Goal: Task Accomplishment & Management: Manage account settings

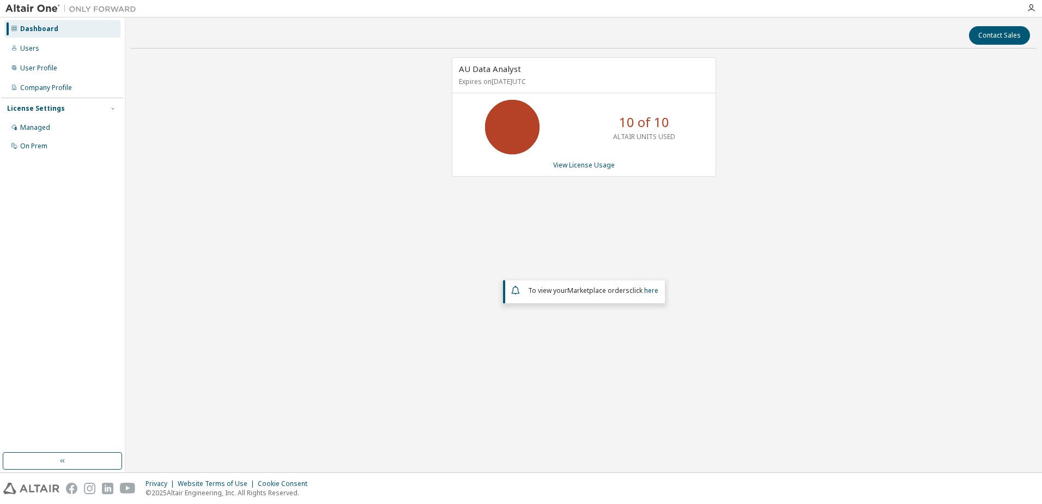
click at [3, 499] on div "Privacy Website Terms of Use Cookie Consent © 2025 Altair Engineering, Inc. All…" at bounding box center [521, 487] width 1042 height 31
drag, startPoint x: 305, startPoint y: 258, endPoint x: 227, endPoint y: 132, distance: 148.0
click at [305, 258] on div "AU Data Analyst Expires on September 5, 2025 UTC 10 of 10 ALTAIR UNITS USED Vie…" at bounding box center [584, 220] width 906 height 327
click at [32, 45] on div "Users" at bounding box center [29, 48] width 19 height 9
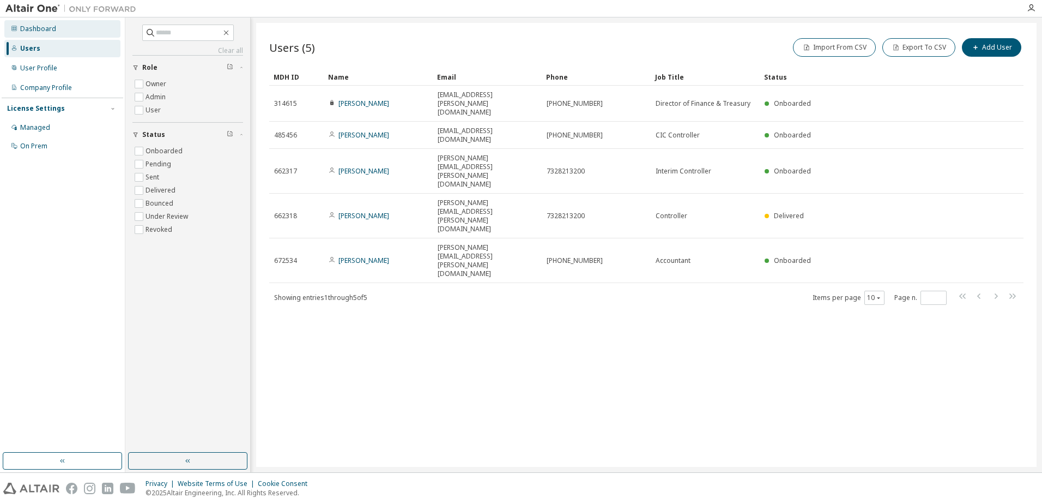
click at [32, 28] on div "Dashboard" at bounding box center [38, 29] width 36 height 9
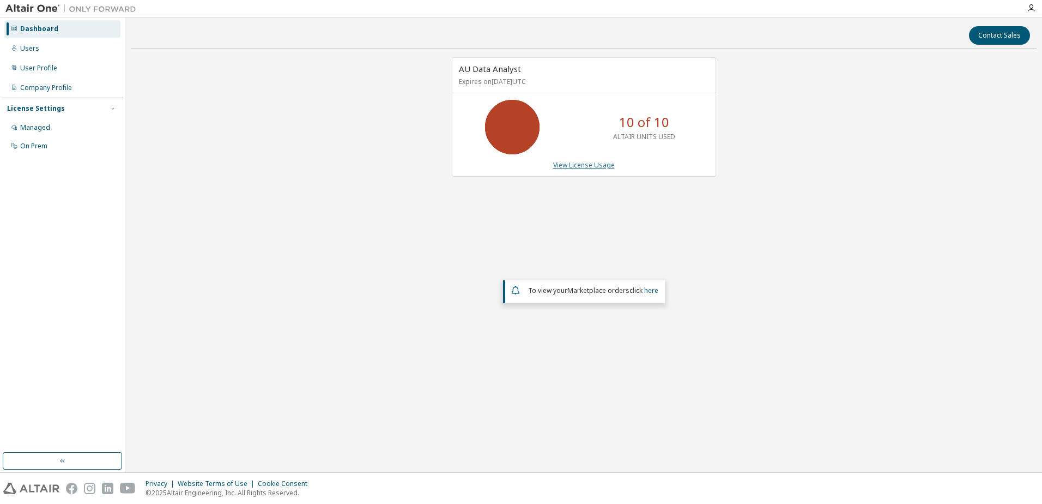
click at [603, 165] on link "View License Usage" at bounding box center [584, 164] width 62 height 9
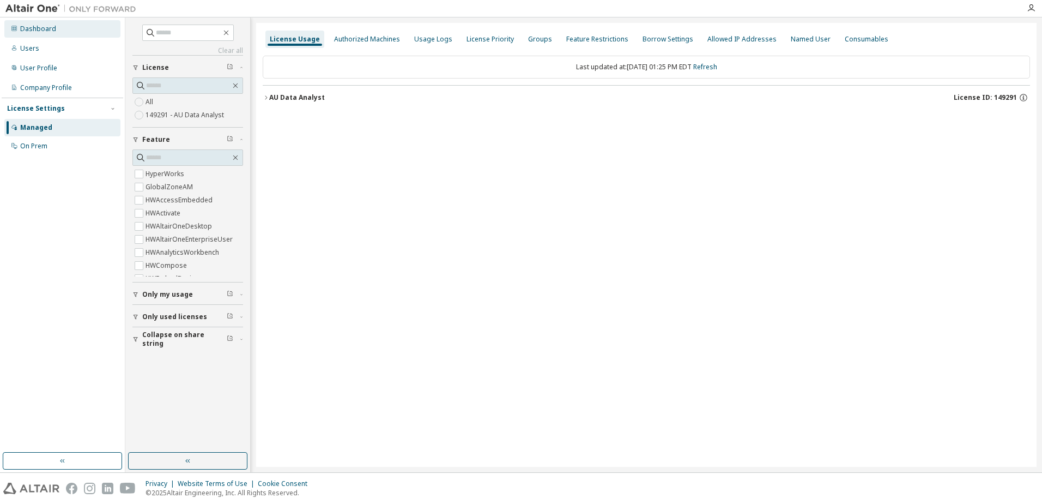
click at [28, 21] on div "Dashboard" at bounding box center [62, 28] width 116 height 17
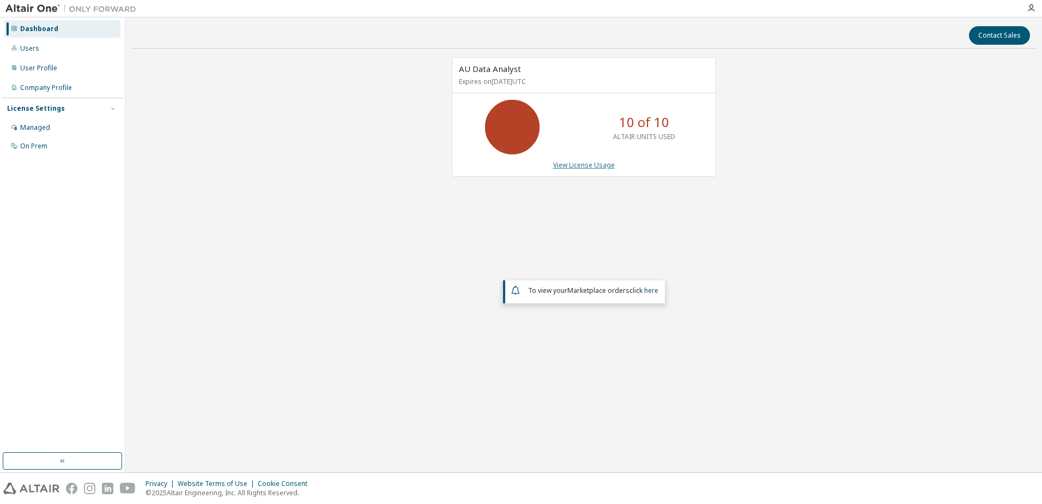
click at [573, 163] on link "View License Usage" at bounding box center [584, 164] width 62 height 9
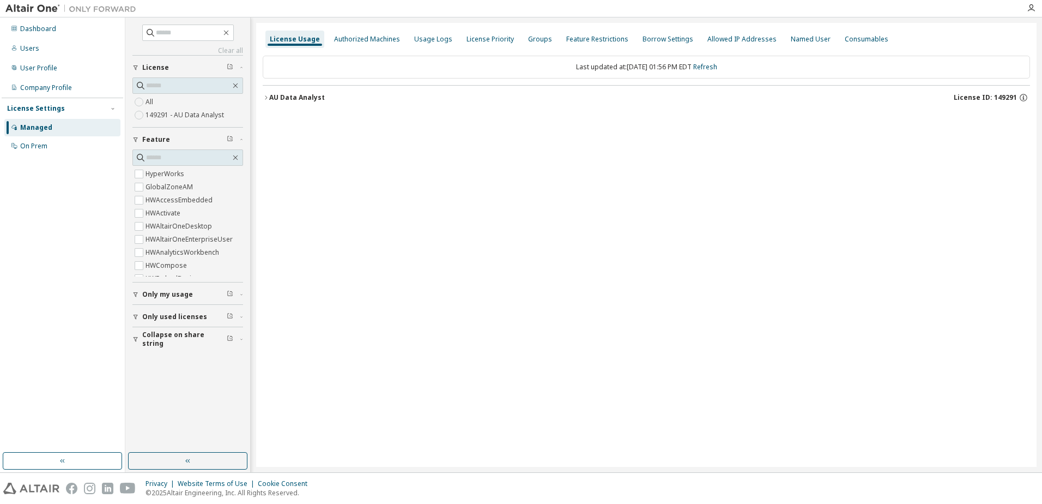
click at [266, 96] on icon "button" at bounding box center [266, 97] width 7 height 7
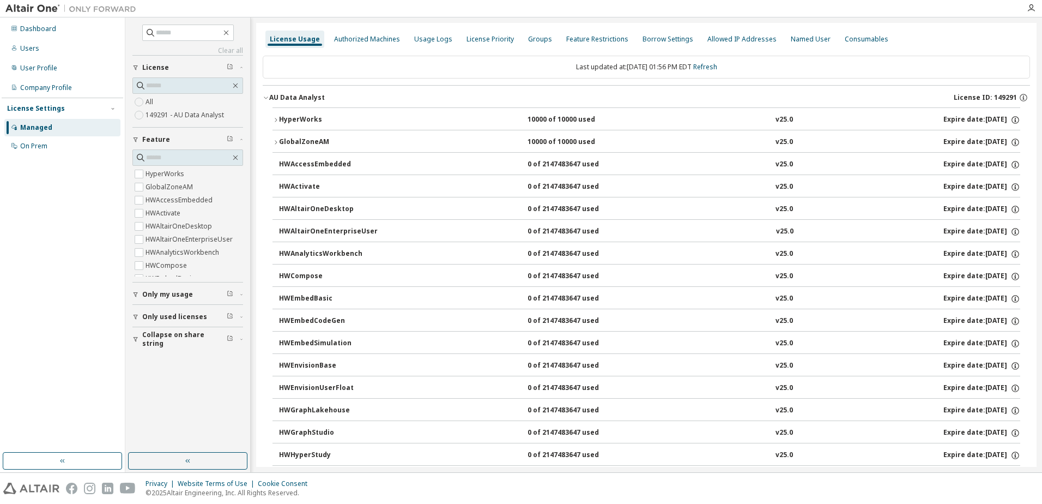
click at [275, 141] on icon "button" at bounding box center [276, 142] width 2 height 4
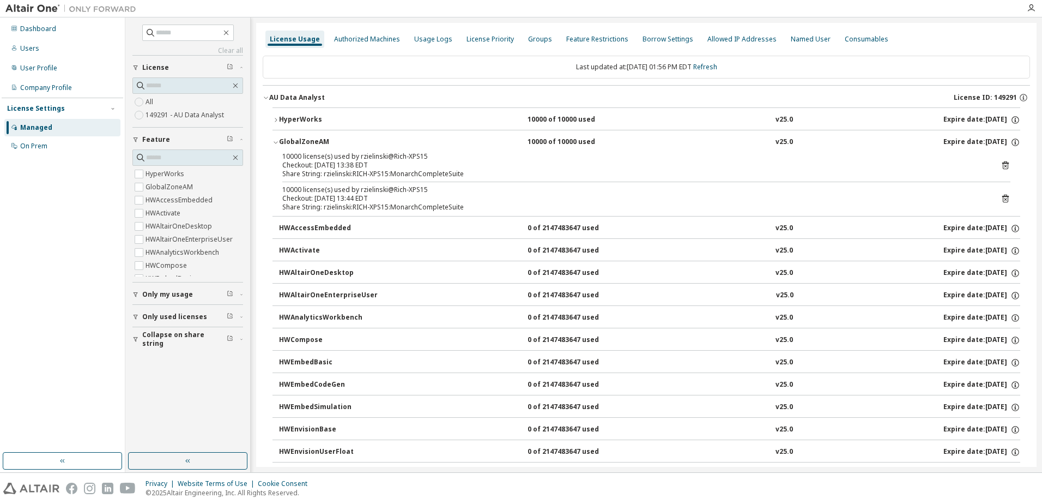
click at [1002, 163] on icon at bounding box center [1005, 165] width 7 height 8
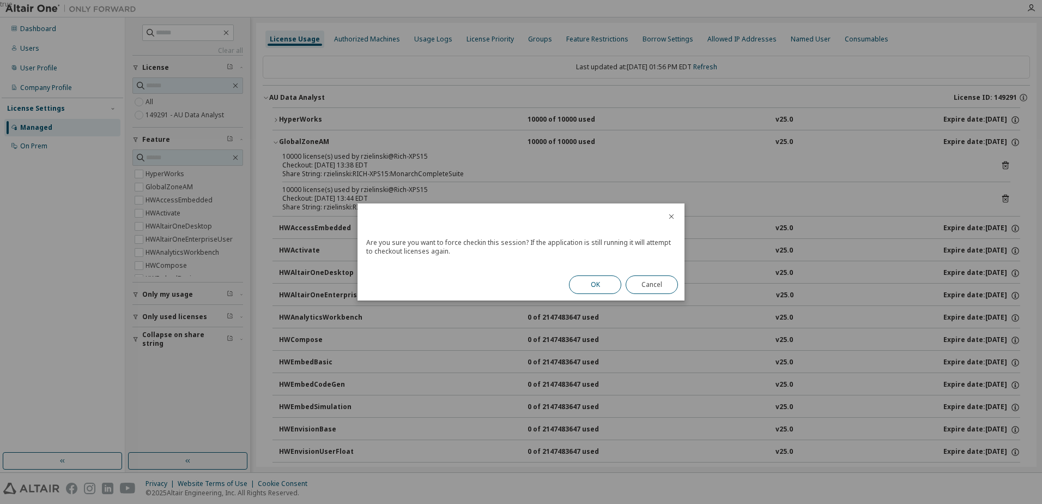
click at [586, 285] on button "OK" at bounding box center [595, 284] width 52 height 19
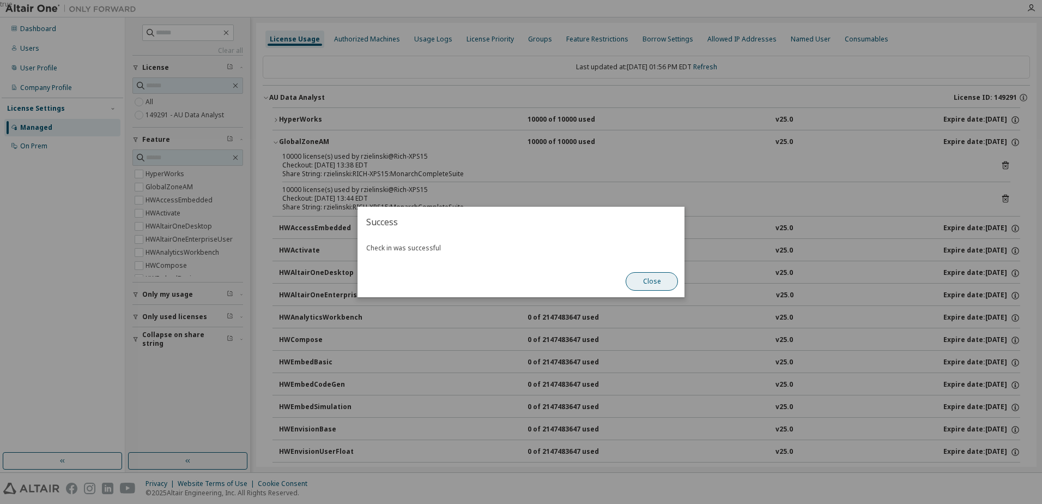
click at [662, 281] on button "Close" at bounding box center [652, 281] width 52 height 19
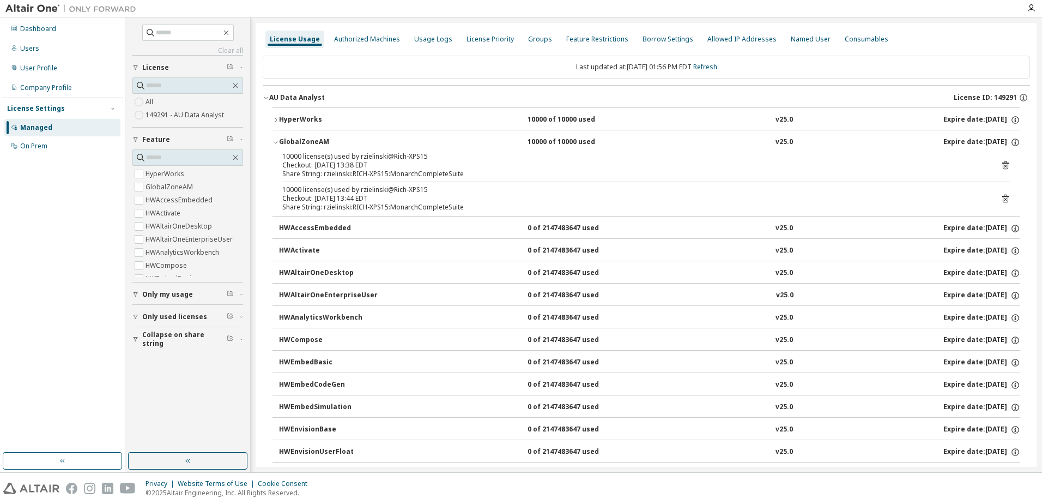
click at [1000, 197] on icon at bounding box center [1005, 198] width 10 height 10
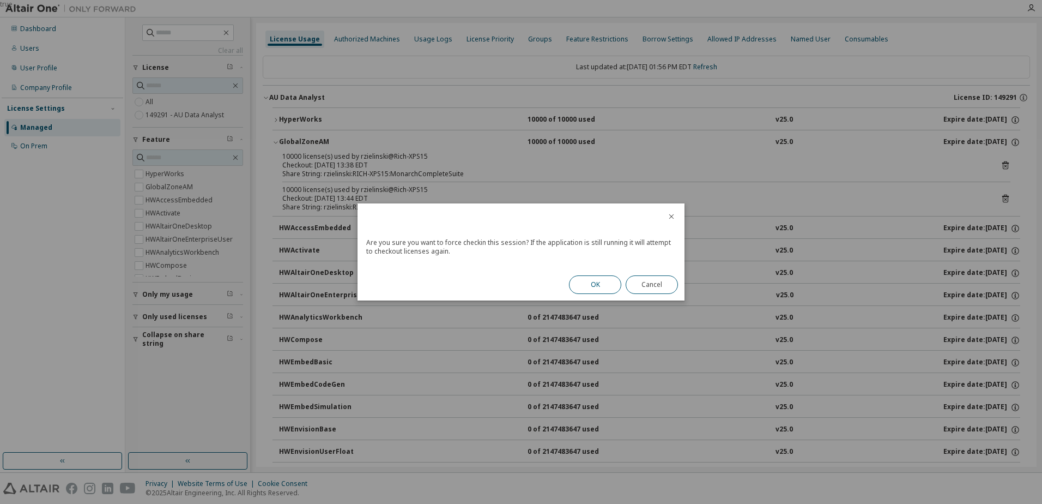
click at [601, 280] on button "OK" at bounding box center [595, 284] width 52 height 19
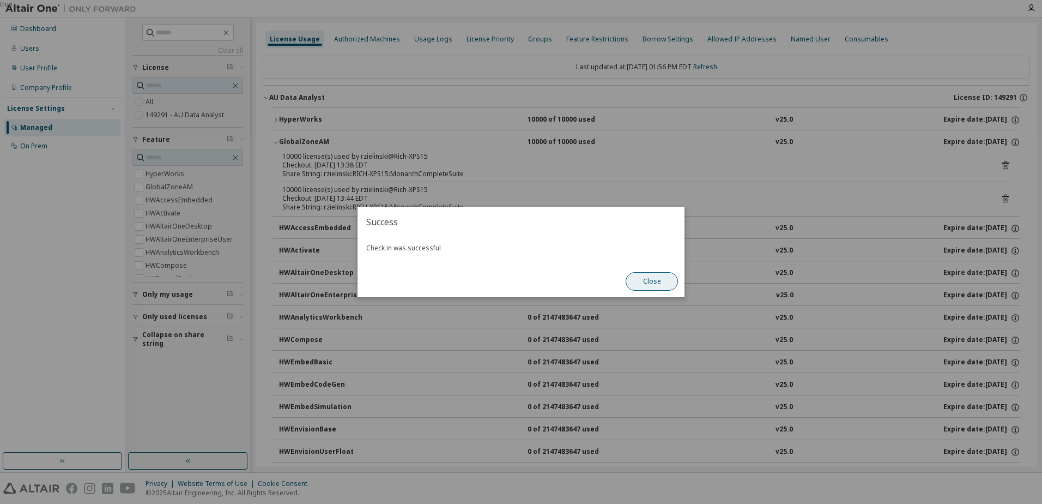
click at [637, 280] on button "Close" at bounding box center [652, 281] width 52 height 19
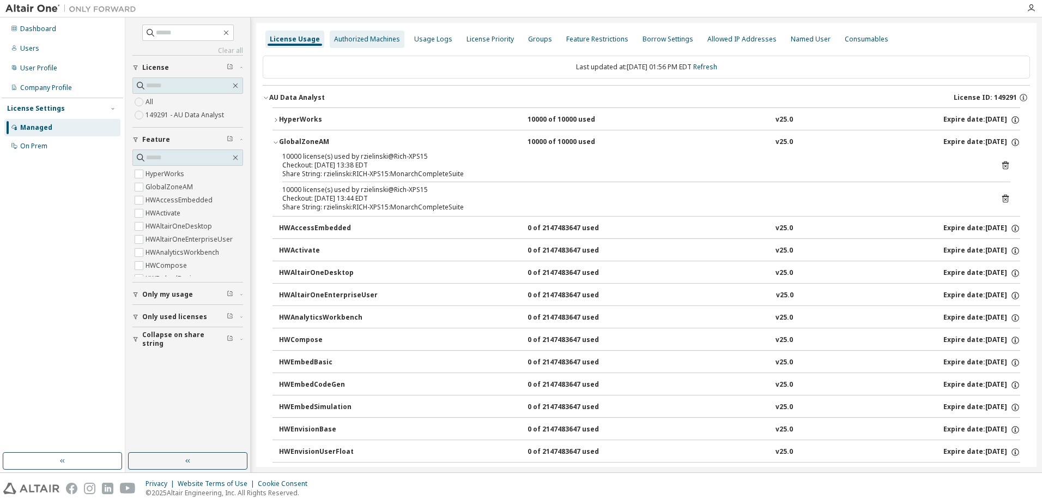
click at [389, 39] on div "Authorized Machines" at bounding box center [367, 39] width 66 height 9
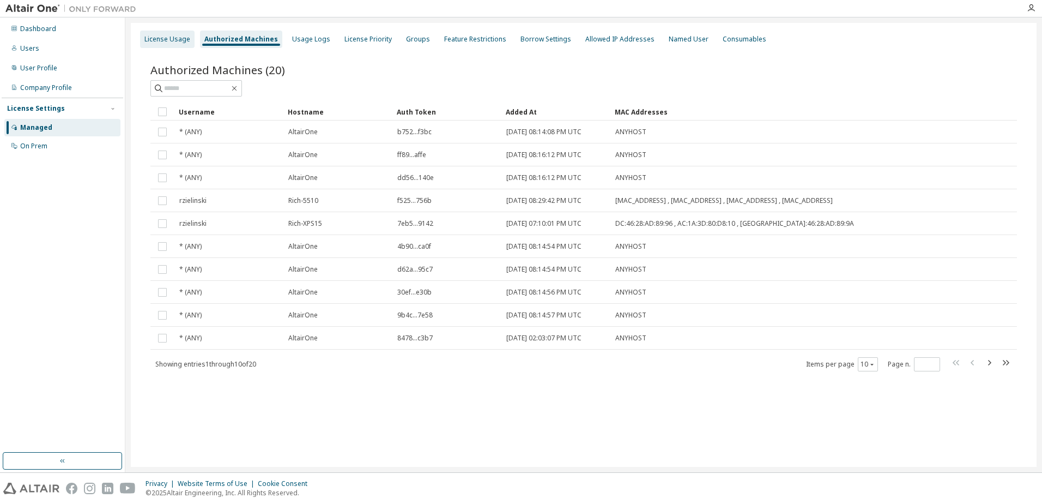
click at [178, 40] on div "License Usage" at bounding box center [167, 39] width 46 height 9
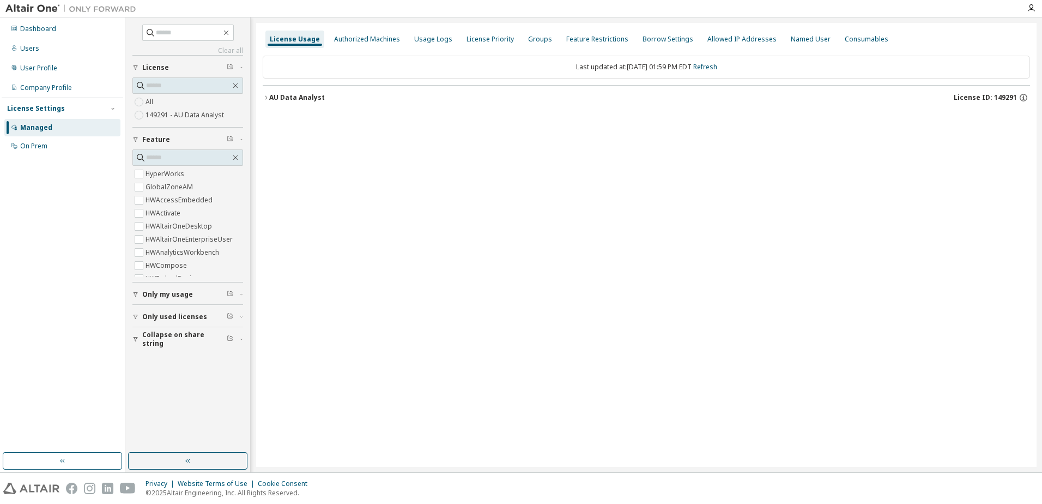
click at [265, 102] on button "AU Data Analyst License ID: 149291" at bounding box center [646, 98] width 767 height 24
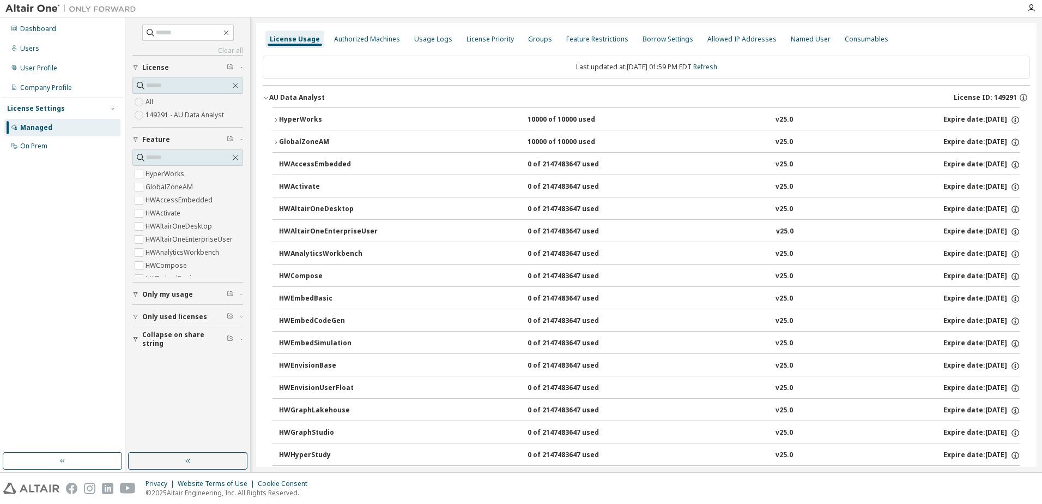
click at [278, 140] on icon "button" at bounding box center [275, 142] width 7 height 7
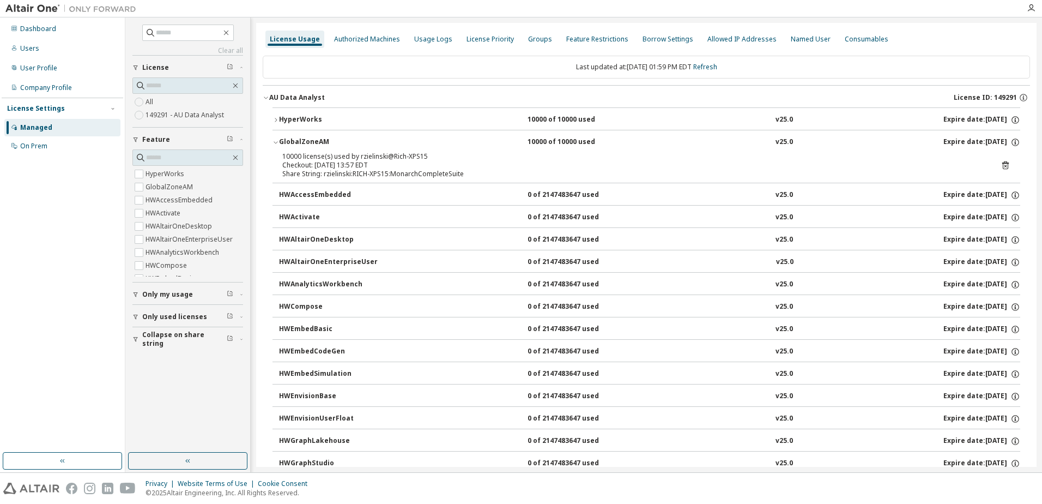
click at [1000, 165] on icon at bounding box center [1005, 165] width 10 height 10
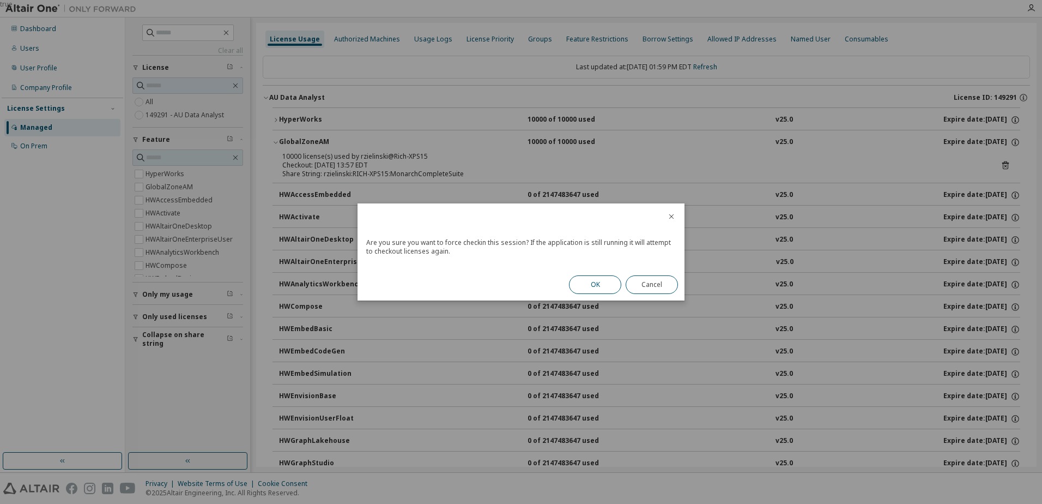
click at [601, 283] on button "OK" at bounding box center [595, 284] width 52 height 19
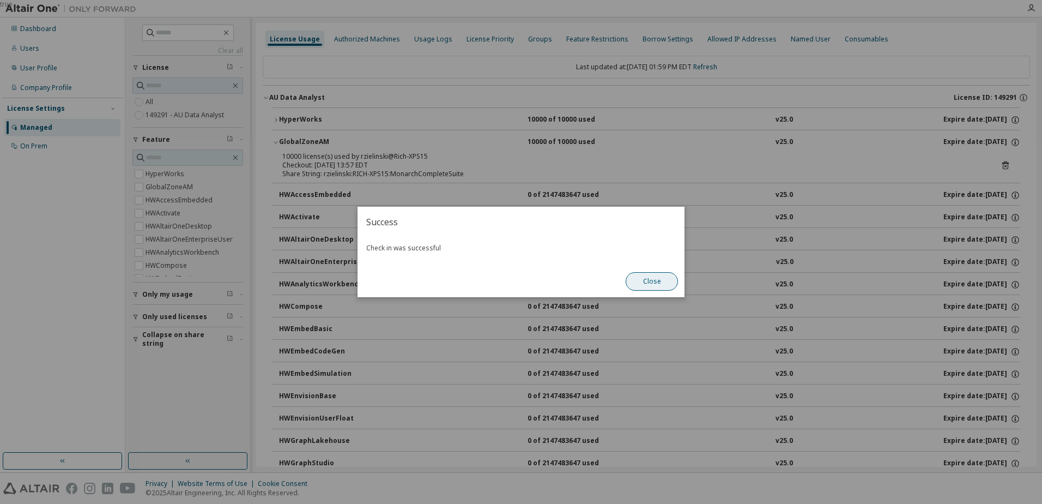
click at [651, 281] on button "Close" at bounding box center [652, 281] width 52 height 19
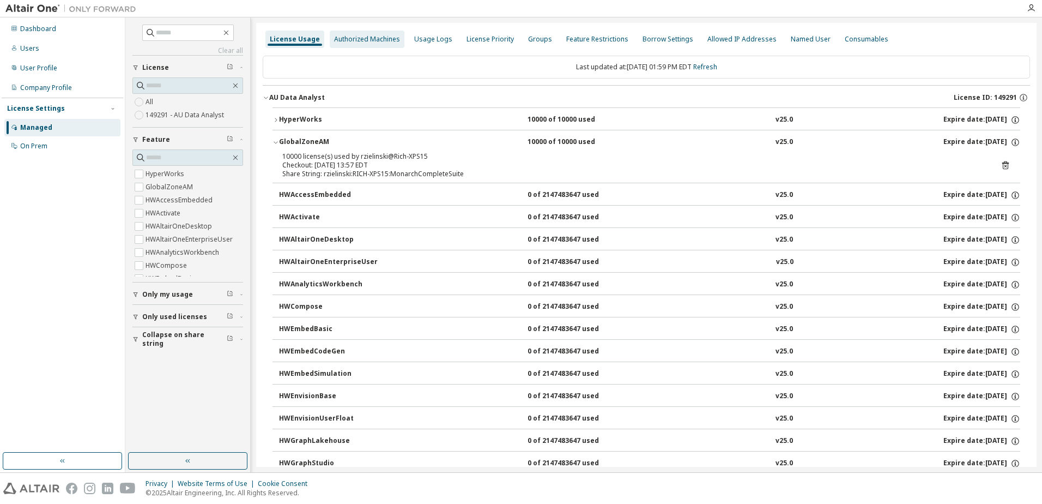
click at [357, 38] on div "Authorized Machines" at bounding box center [367, 39] width 66 height 9
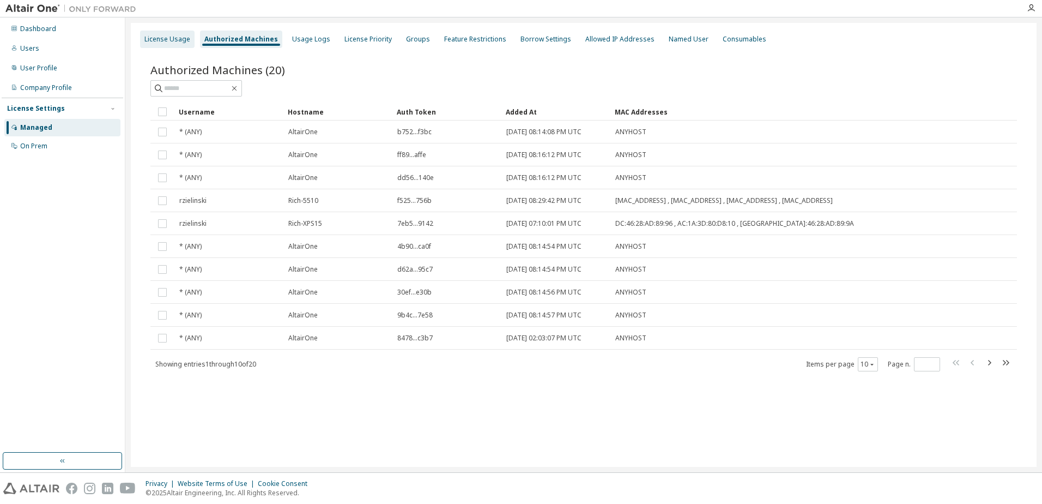
click at [178, 40] on div "License Usage" at bounding box center [167, 39] width 46 height 9
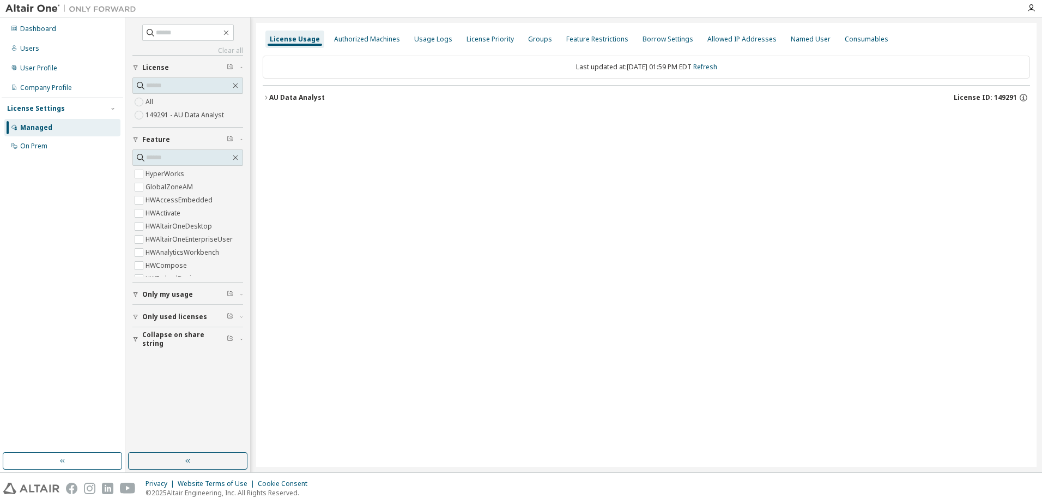
click at [269, 97] on icon "button" at bounding box center [266, 97] width 7 height 7
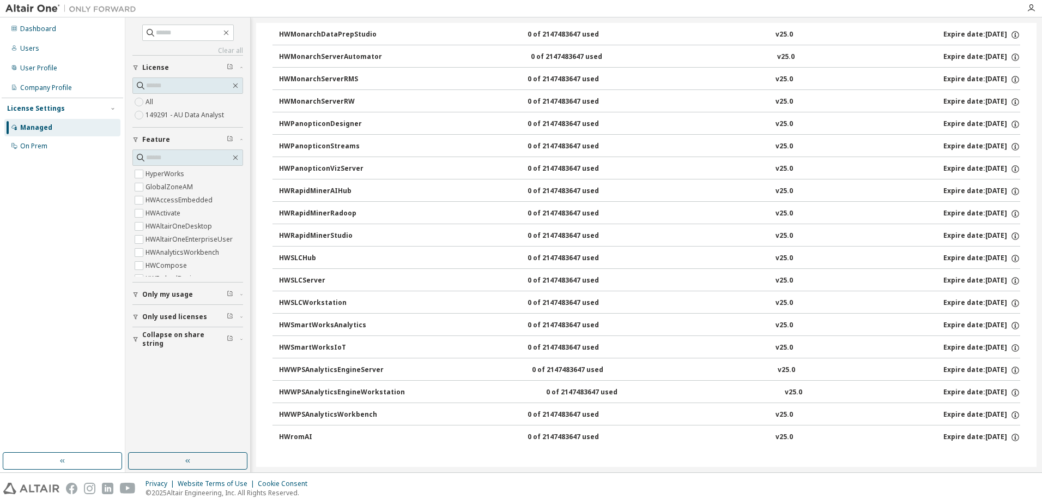
scroll to position [589, 0]
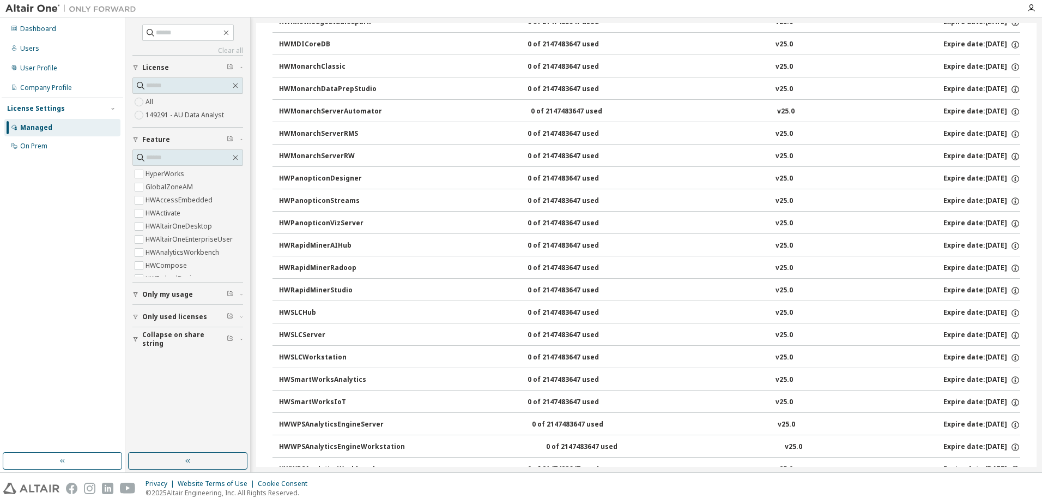
click at [384, 67] on div "HWMonarchClassic 0 of 2147483647 used v25.0 Expire date: 2025-09-05" at bounding box center [649, 67] width 741 height 10
click at [314, 63] on div "HWMonarchClassic" at bounding box center [328, 67] width 98 height 10
click at [282, 67] on div "HWMonarchClassic" at bounding box center [328, 67] width 98 height 10
click at [282, 66] on div "HWMonarchClassic" at bounding box center [328, 67] width 98 height 10
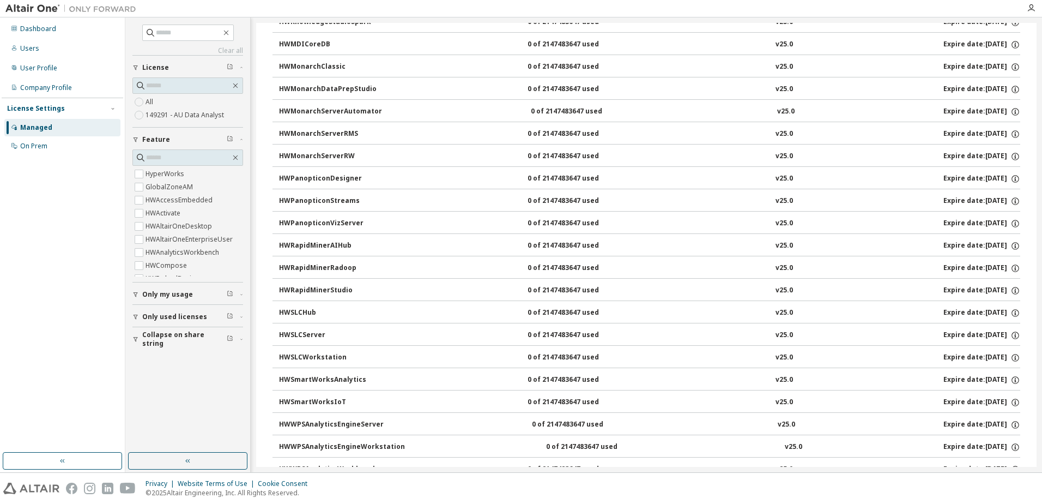
click at [282, 66] on div "HWMonarchClassic" at bounding box center [328, 67] width 98 height 10
click at [308, 67] on div "HWMonarchClassic" at bounding box center [328, 67] width 98 height 10
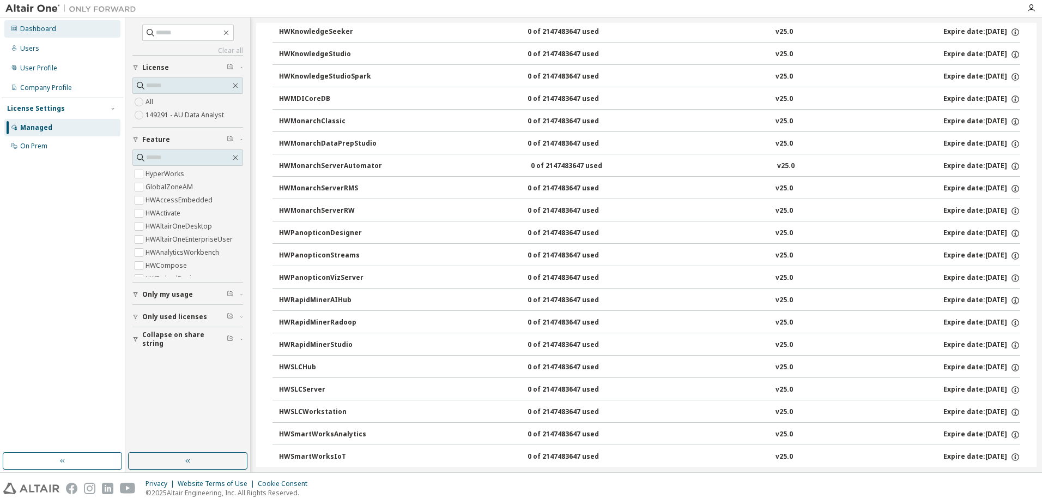
click at [31, 25] on div "Dashboard" at bounding box center [38, 29] width 36 height 9
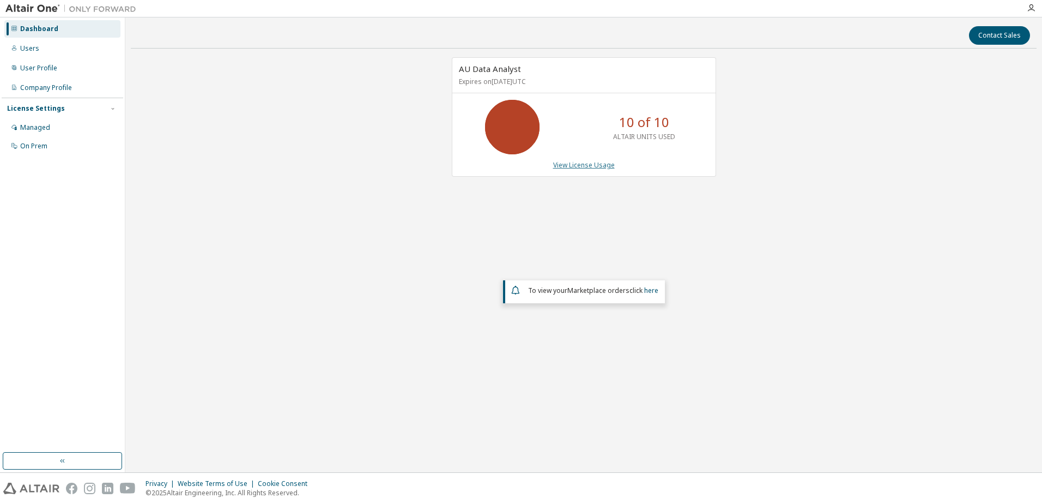
click at [561, 164] on link "View License Usage" at bounding box center [584, 164] width 62 height 9
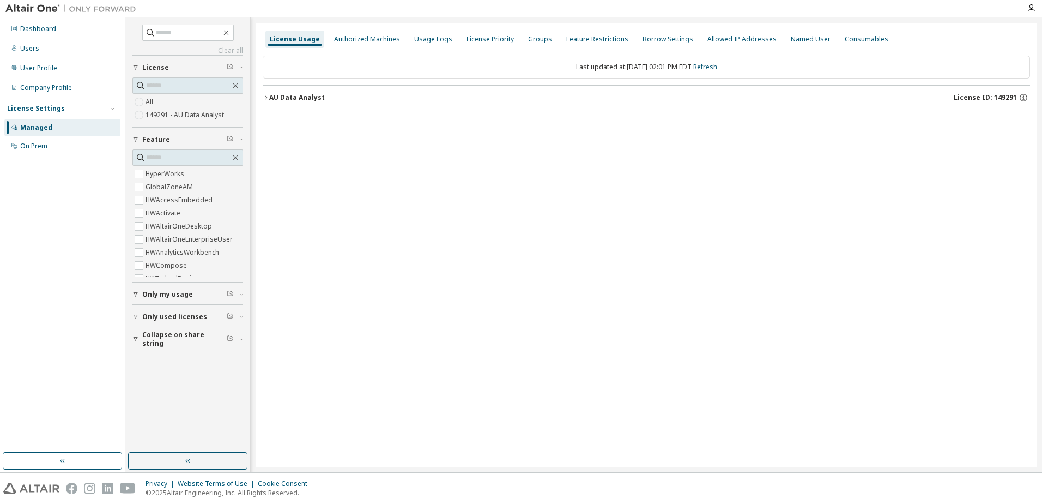
click at [272, 94] on div "AU Data Analyst" at bounding box center [297, 97] width 56 height 9
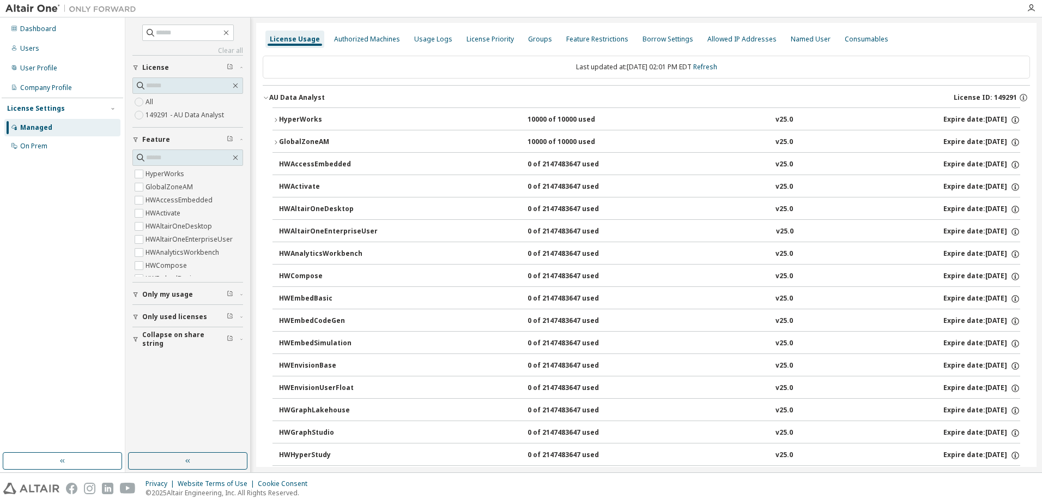
click at [279, 143] on div "GlobalZoneAM" at bounding box center [328, 142] width 98 height 10
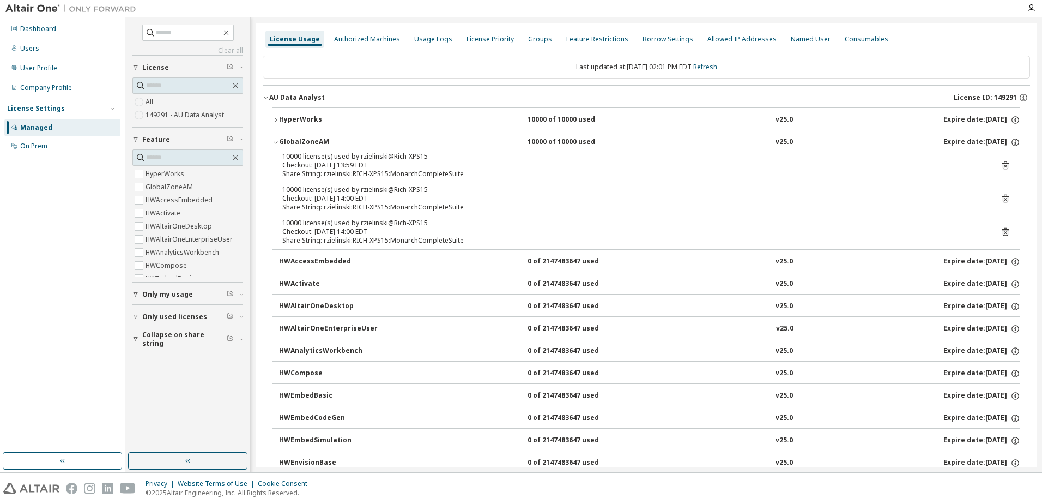
click at [1003, 164] on icon at bounding box center [1005, 165] width 7 height 8
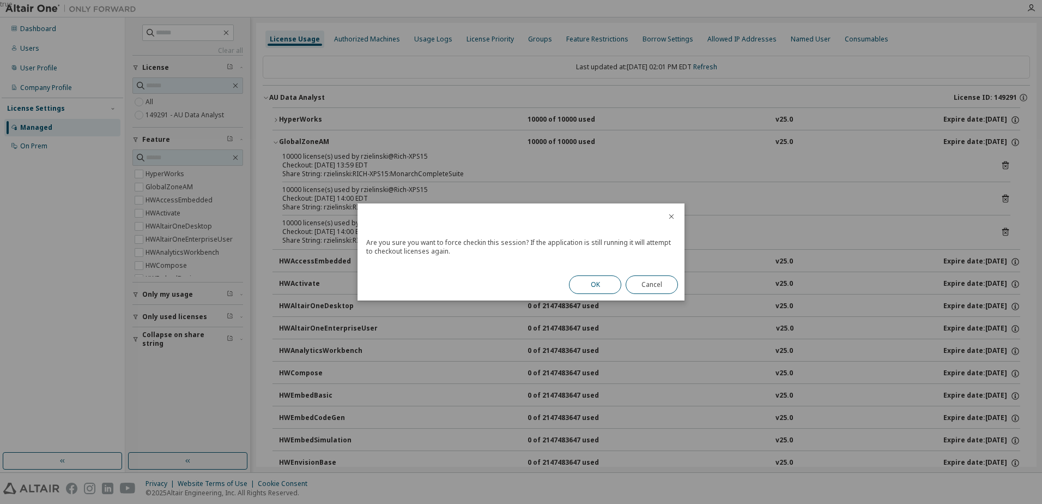
click at [593, 287] on button "OK" at bounding box center [595, 284] width 52 height 19
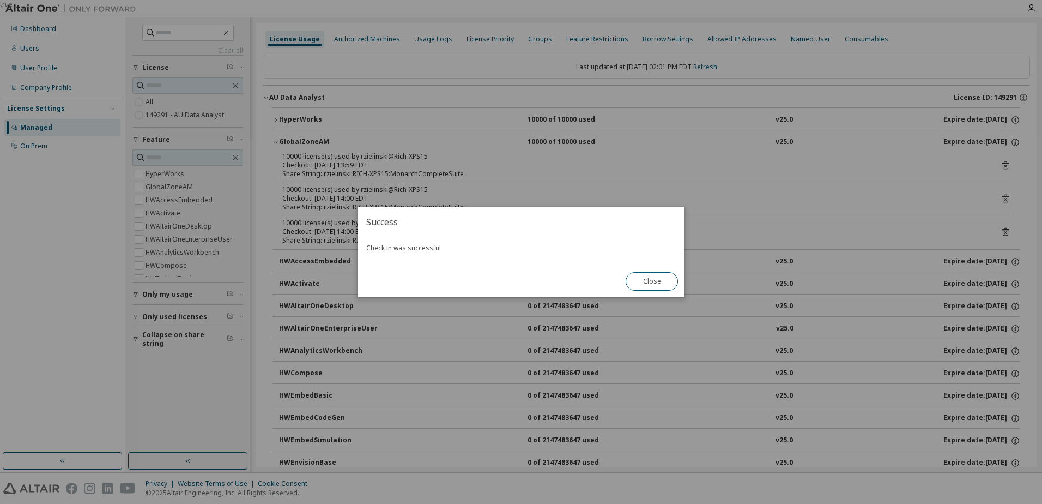
click at [654, 286] on button "Close" at bounding box center [652, 281] width 52 height 19
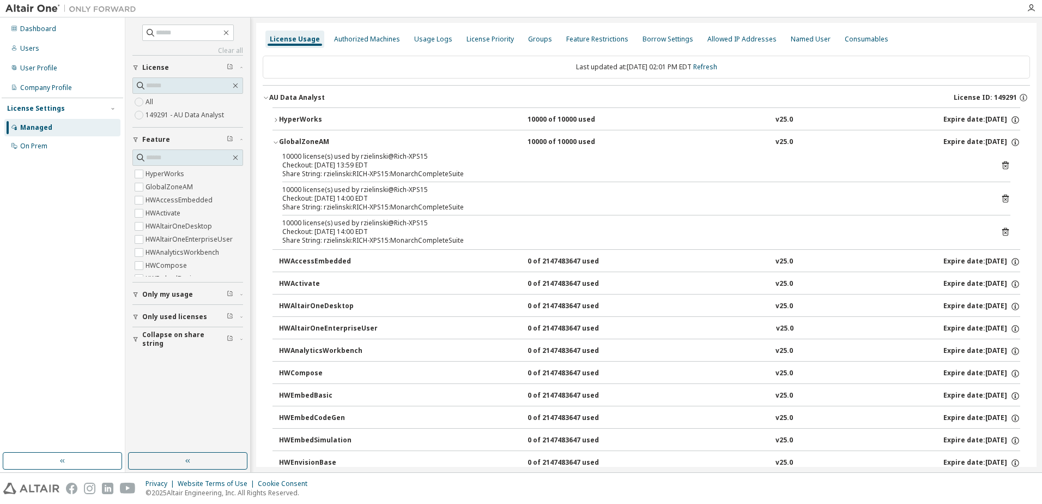
click at [1000, 195] on icon at bounding box center [1005, 198] width 10 height 10
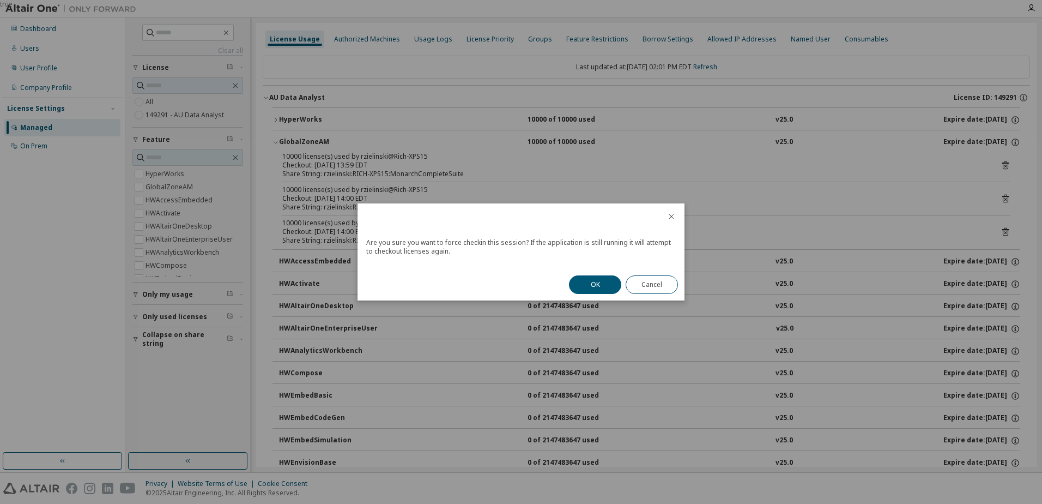
click at [563, 282] on div "OK Cancel" at bounding box center [623, 285] width 122 height 32
click at [573, 283] on button "OK" at bounding box center [595, 284] width 52 height 19
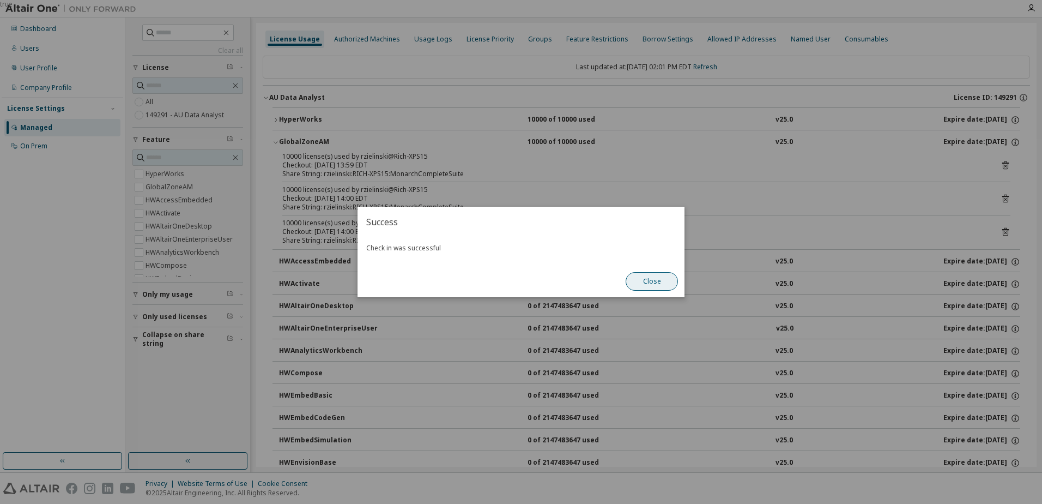
click at [665, 280] on button "Close" at bounding box center [652, 281] width 52 height 19
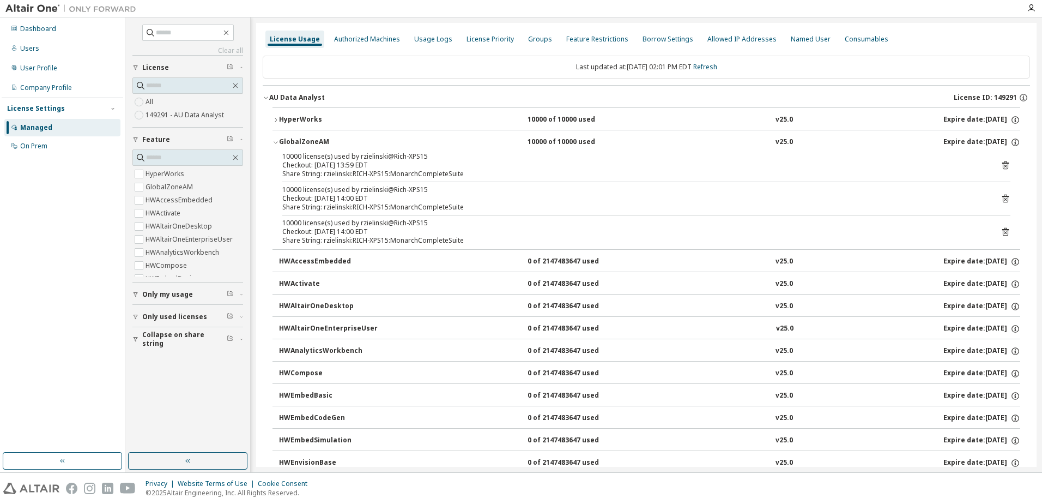
click at [1002, 230] on icon at bounding box center [1005, 232] width 7 height 8
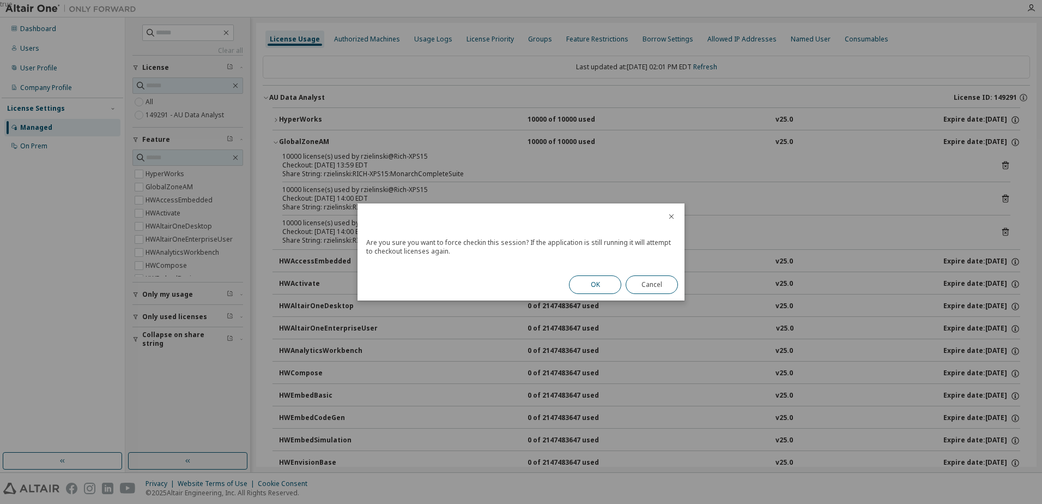
click at [600, 287] on button "OK" at bounding box center [595, 284] width 52 height 19
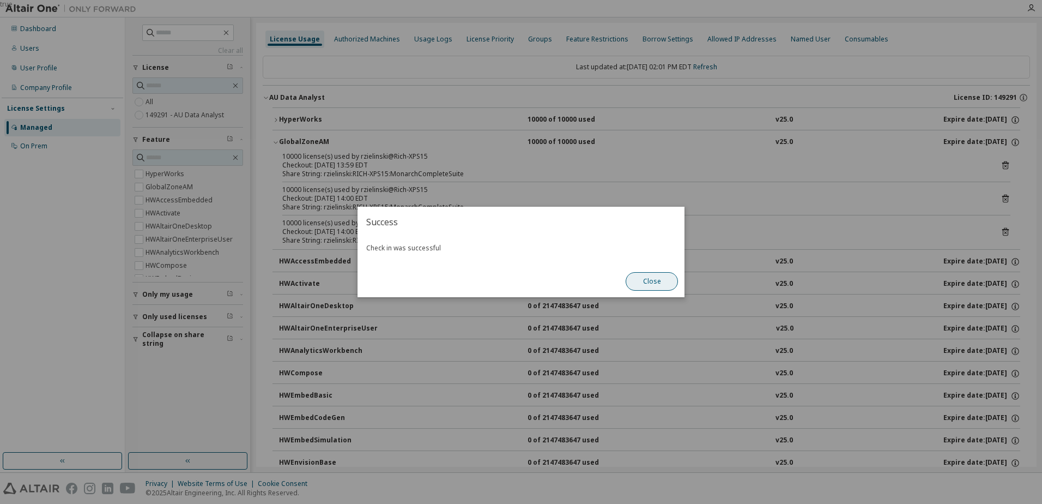
click at [650, 278] on button "Close" at bounding box center [652, 281] width 52 height 19
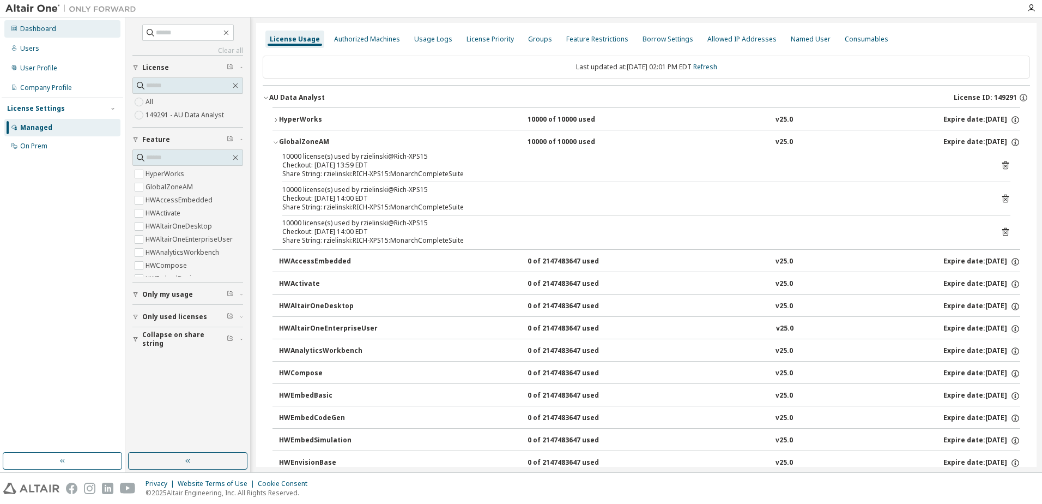
click at [47, 30] on div "Dashboard" at bounding box center [38, 29] width 36 height 9
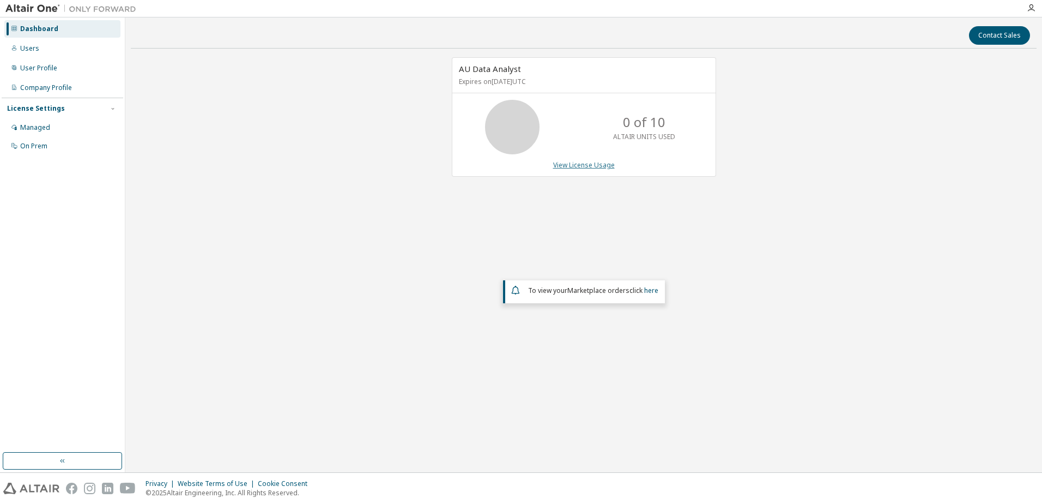
click at [612, 161] on link "View License Usage" at bounding box center [584, 164] width 62 height 9
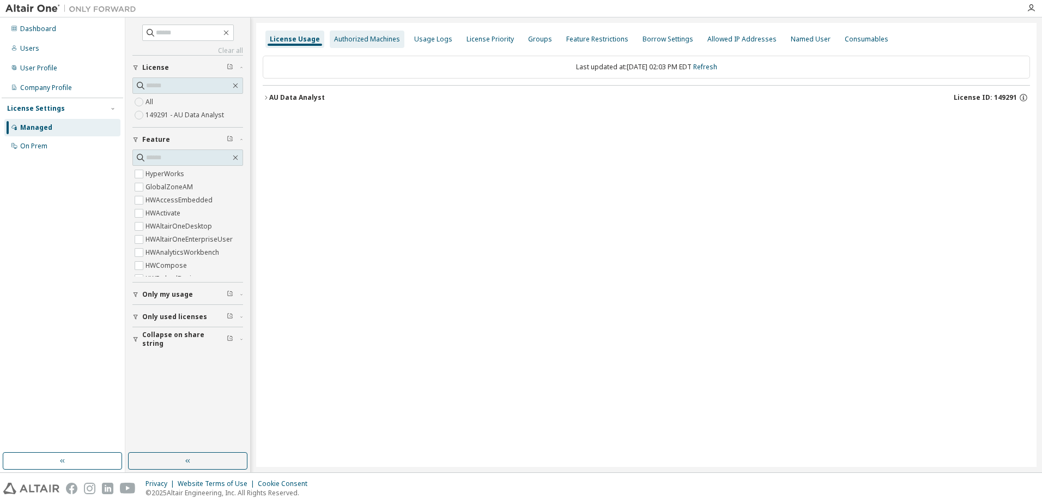
click at [371, 35] on div "Authorized Machines" at bounding box center [367, 39] width 66 height 9
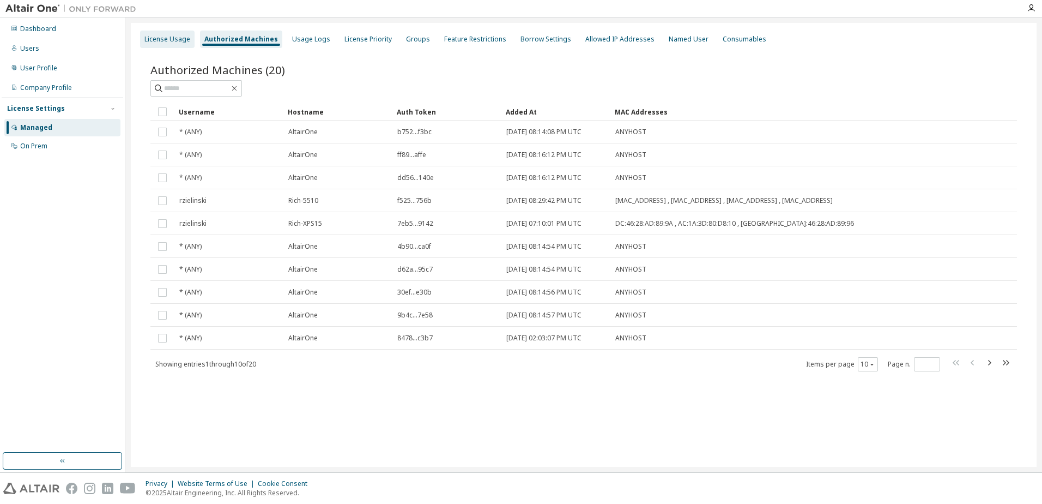
click at [181, 39] on div "License Usage" at bounding box center [167, 39] width 46 height 9
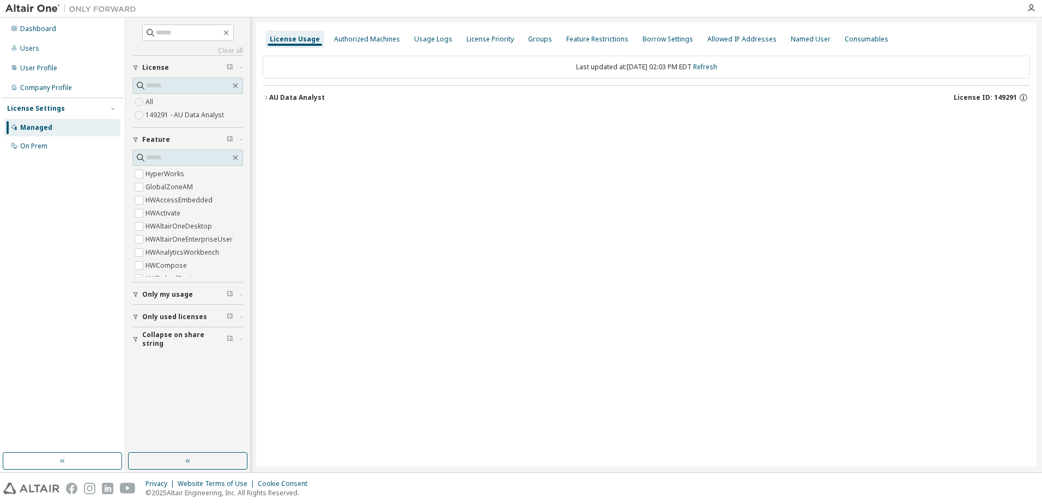
click at [270, 97] on div "AU Data Analyst" at bounding box center [297, 97] width 56 height 9
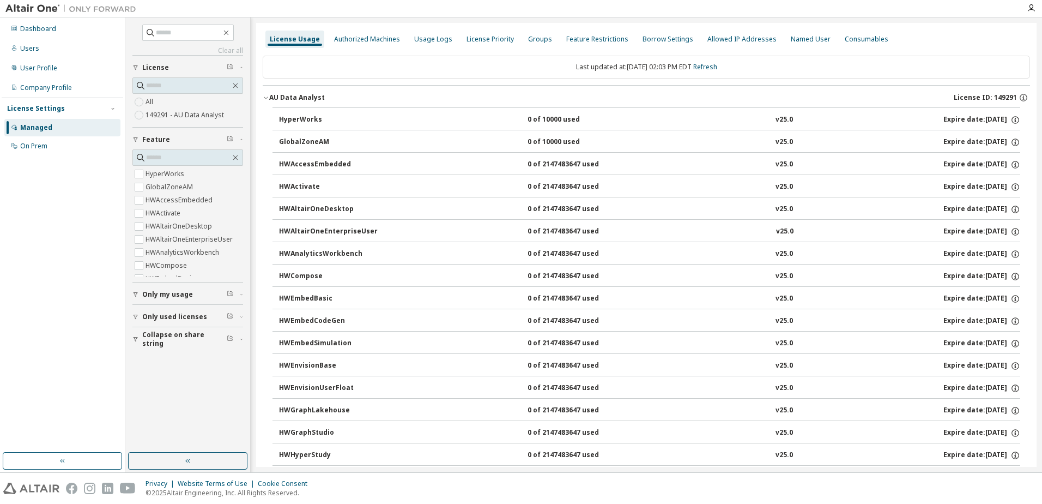
click at [294, 140] on div "GlobalZoneAM" at bounding box center [328, 142] width 98 height 10
click at [31, 28] on div "Dashboard" at bounding box center [38, 29] width 36 height 9
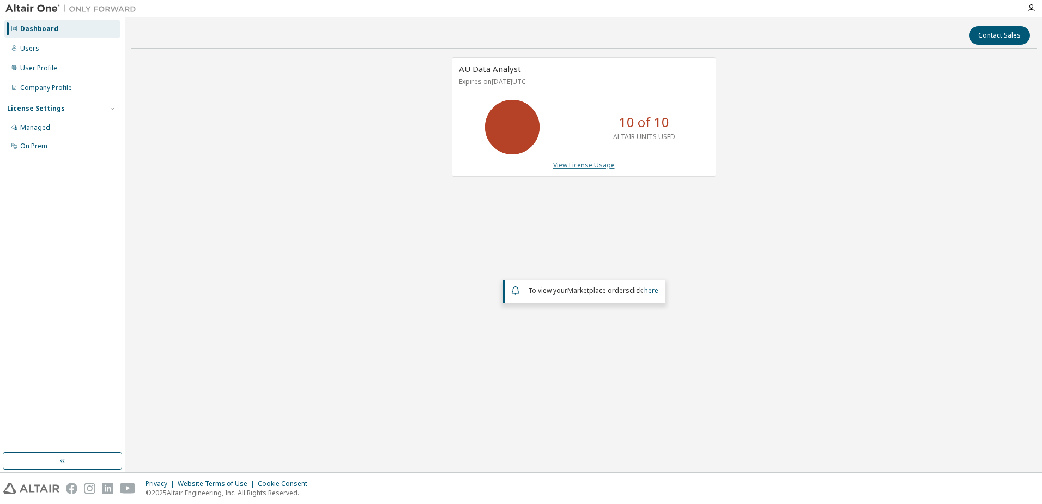
click at [570, 166] on link "View License Usage" at bounding box center [584, 164] width 62 height 9
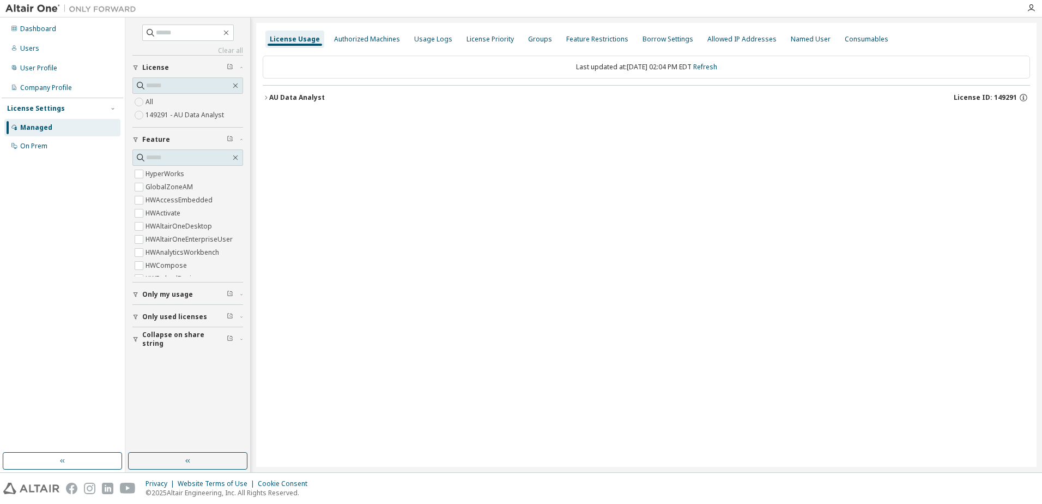
click at [270, 98] on div "AU Data Analyst" at bounding box center [297, 97] width 56 height 9
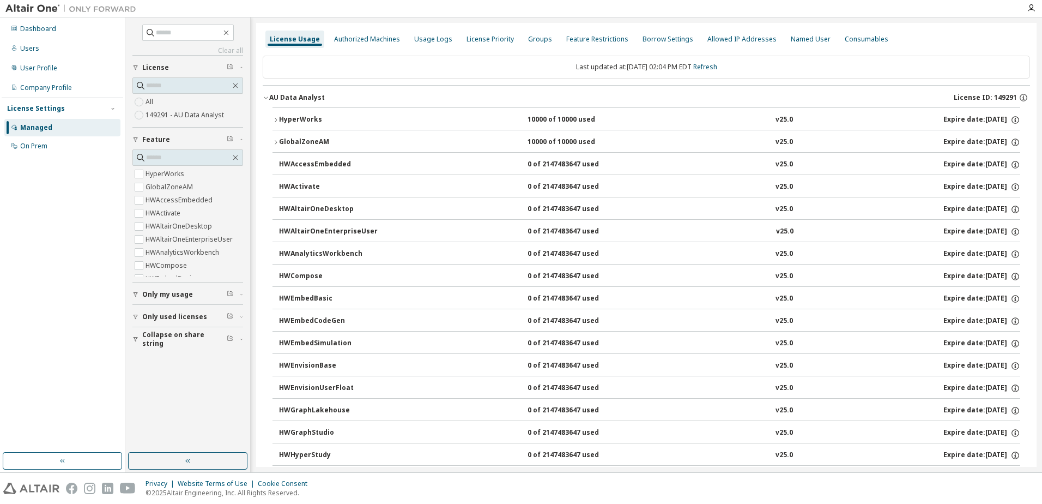
click at [279, 138] on div "GlobalZoneAM" at bounding box center [328, 142] width 98 height 10
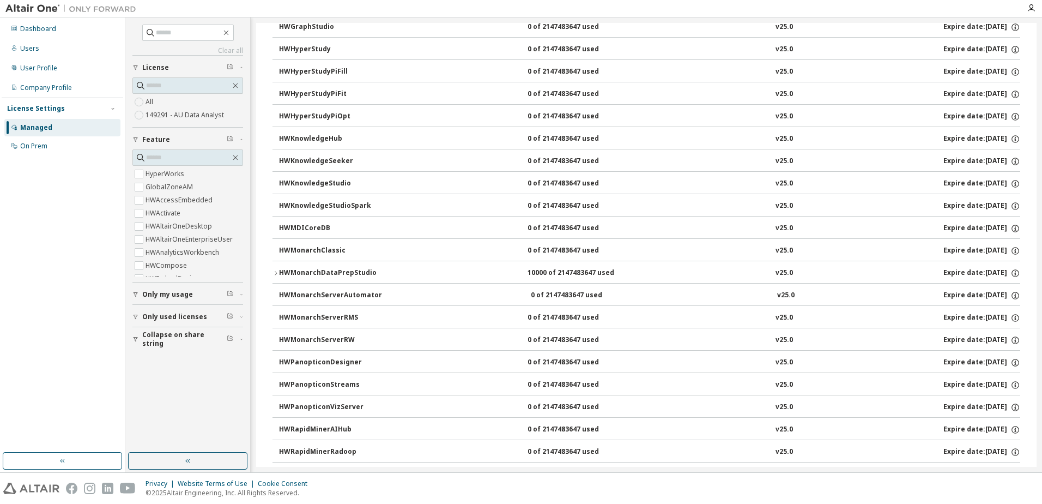
scroll to position [381, 0]
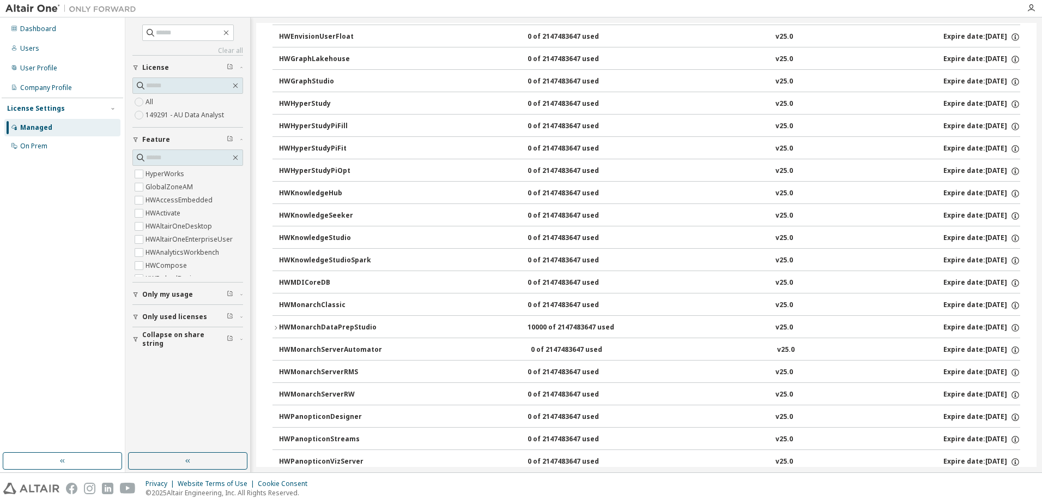
click at [276, 326] on icon "button" at bounding box center [275, 327] width 7 height 7
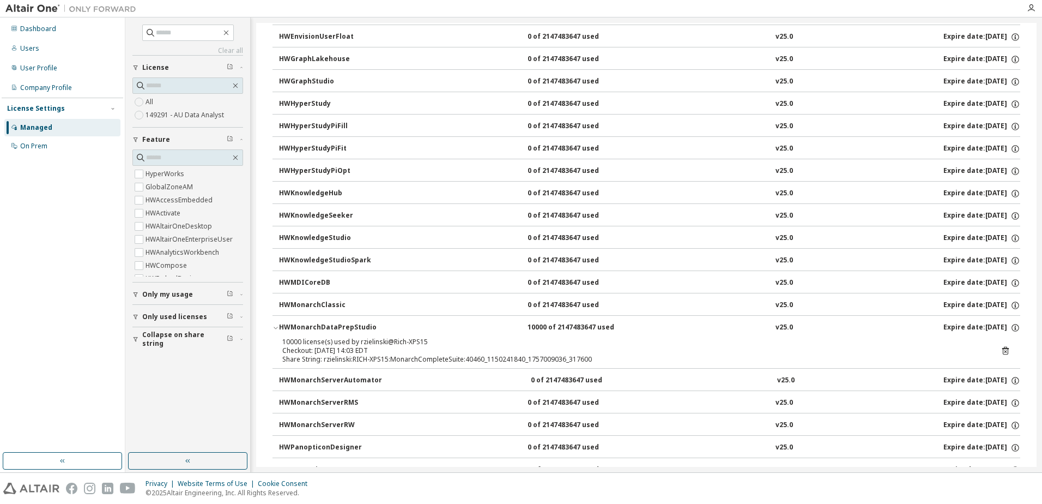
click at [1002, 351] on icon at bounding box center [1005, 351] width 7 height 8
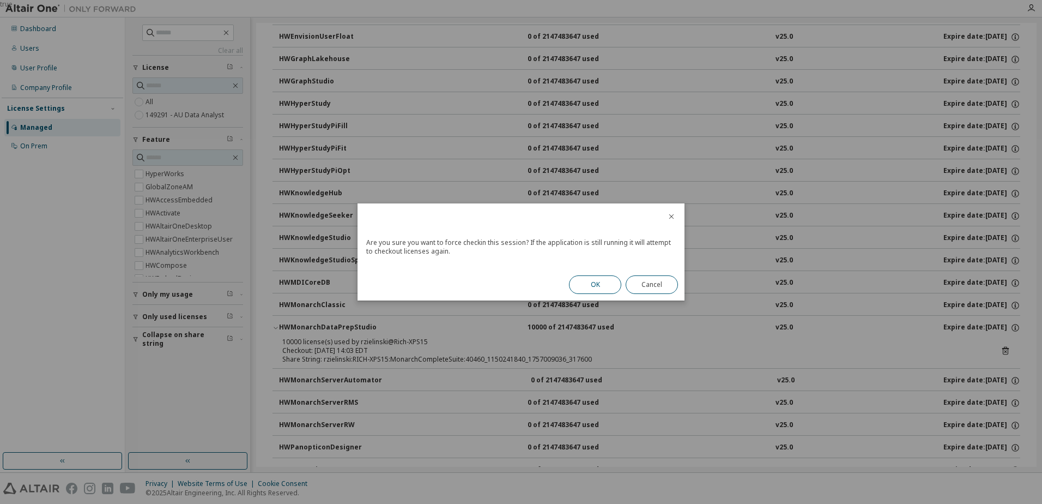
click at [586, 289] on button "OK" at bounding box center [595, 284] width 52 height 19
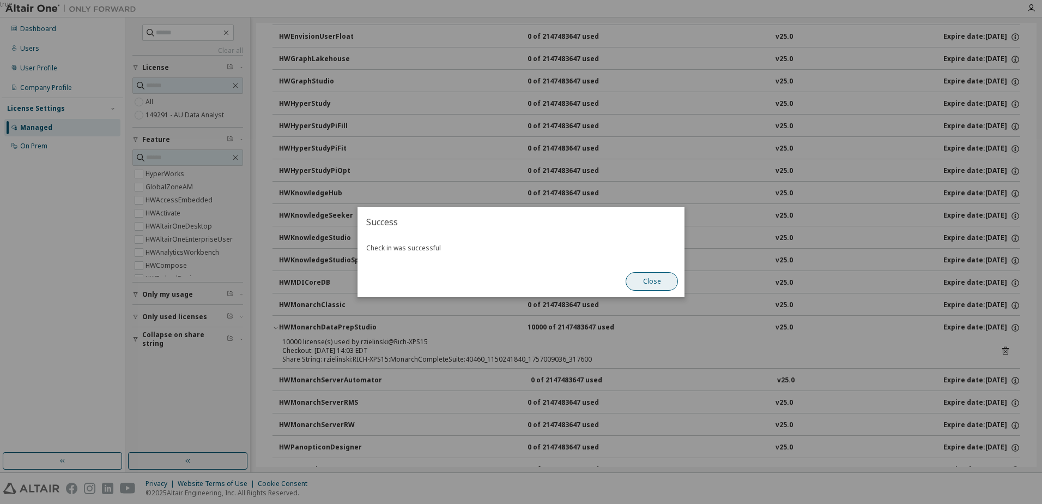
click at [652, 280] on button "Close" at bounding box center [652, 281] width 52 height 19
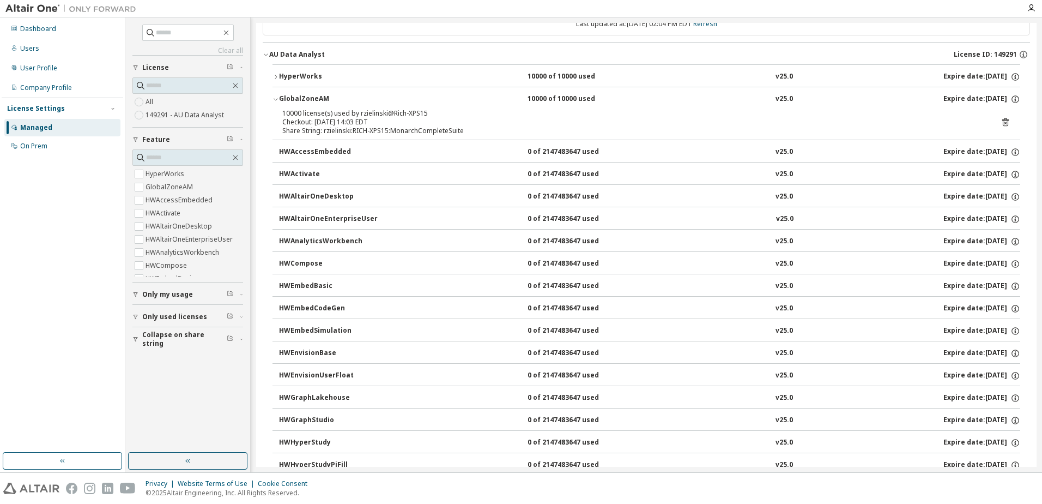
scroll to position [0, 0]
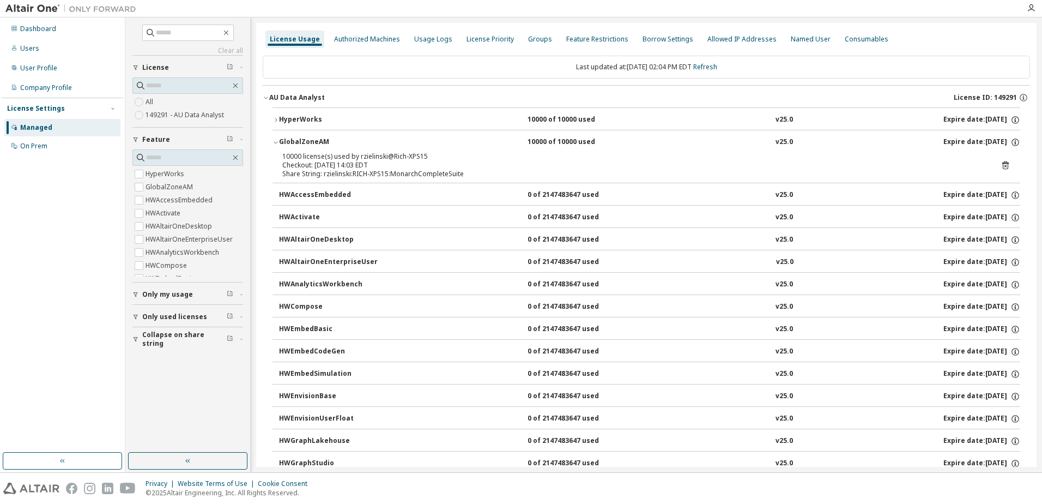
click at [1003, 162] on icon at bounding box center [1005, 165] width 7 height 8
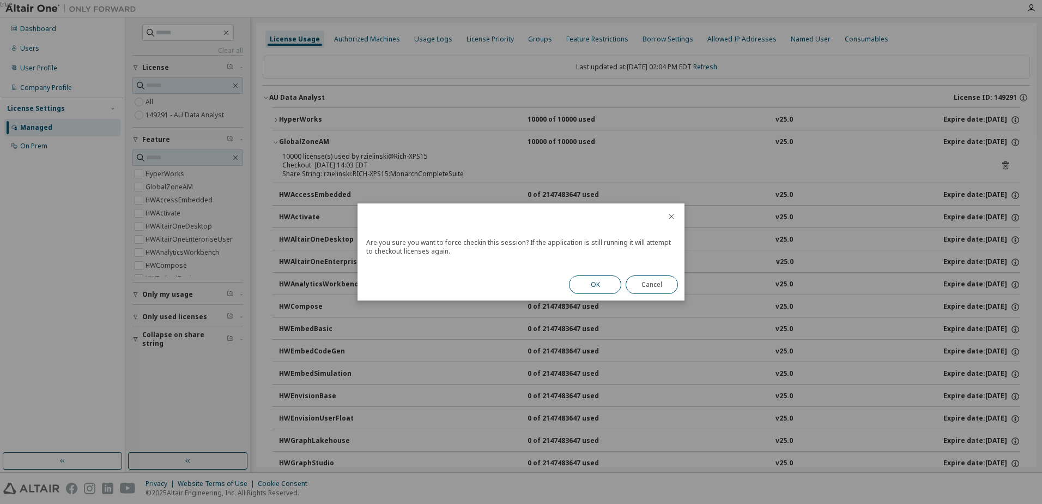
click at [581, 283] on button "OK" at bounding box center [595, 284] width 52 height 19
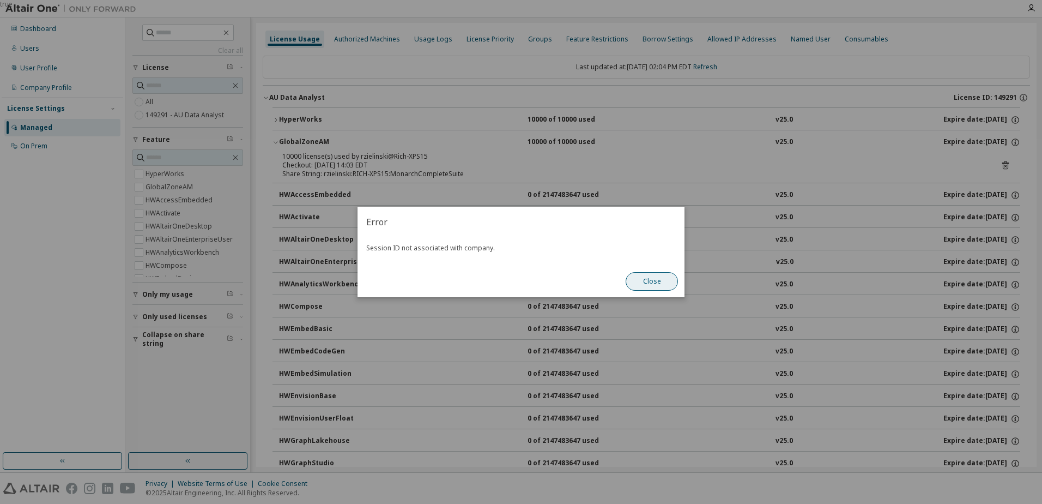
click at [642, 276] on button "Close" at bounding box center [652, 281] width 52 height 19
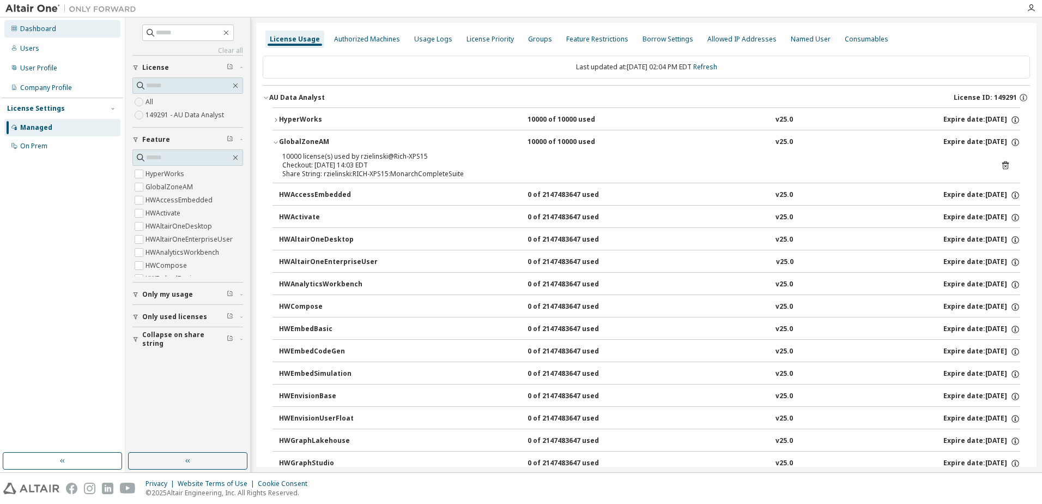
click at [28, 29] on div "Dashboard" at bounding box center [38, 29] width 36 height 9
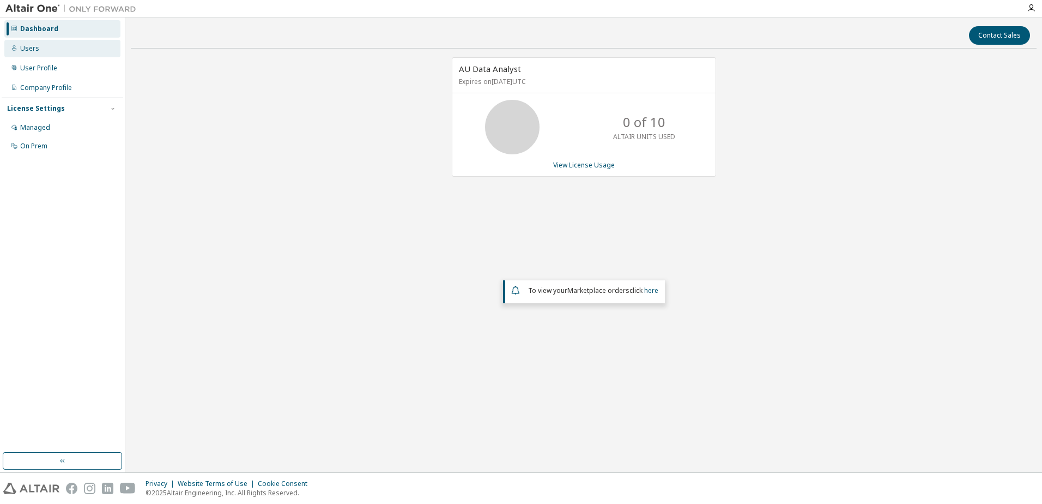
click at [40, 44] on div "Users" at bounding box center [62, 48] width 116 height 17
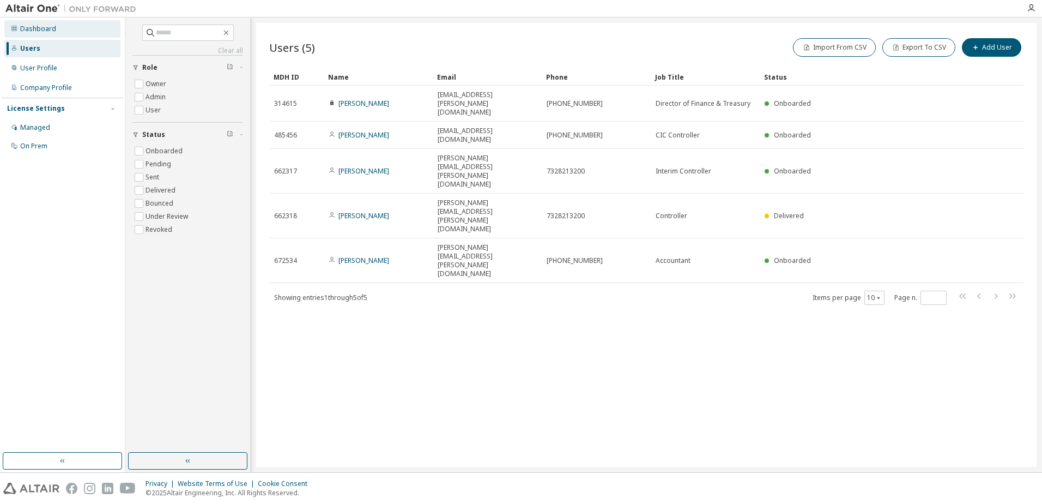
click at [44, 26] on div "Dashboard" at bounding box center [38, 29] width 36 height 9
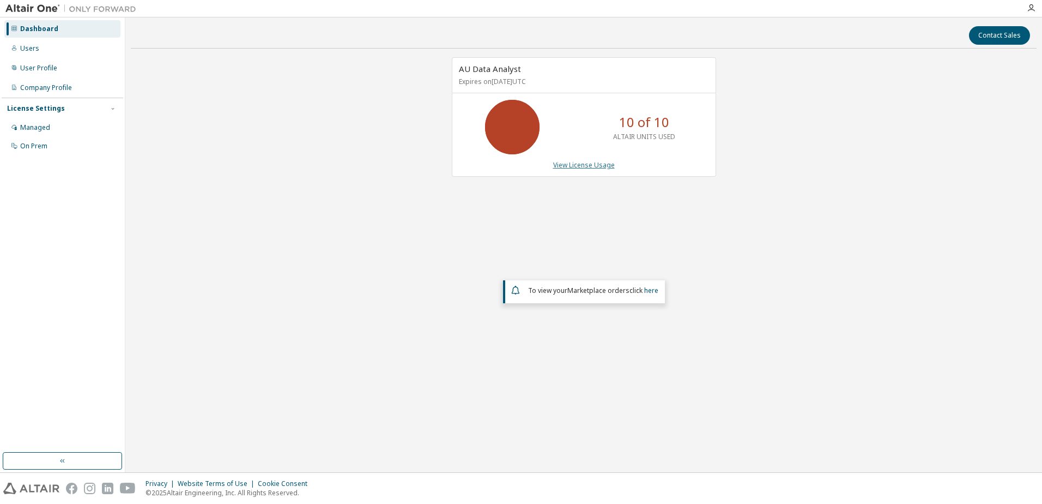
click at [573, 162] on link "View License Usage" at bounding box center [584, 164] width 62 height 9
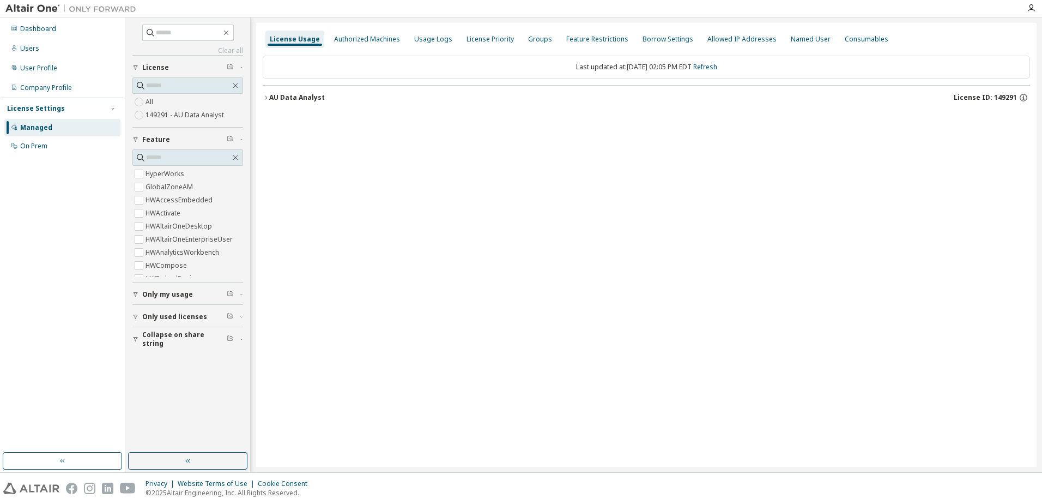
click at [267, 98] on icon "button" at bounding box center [266, 97] width 2 height 4
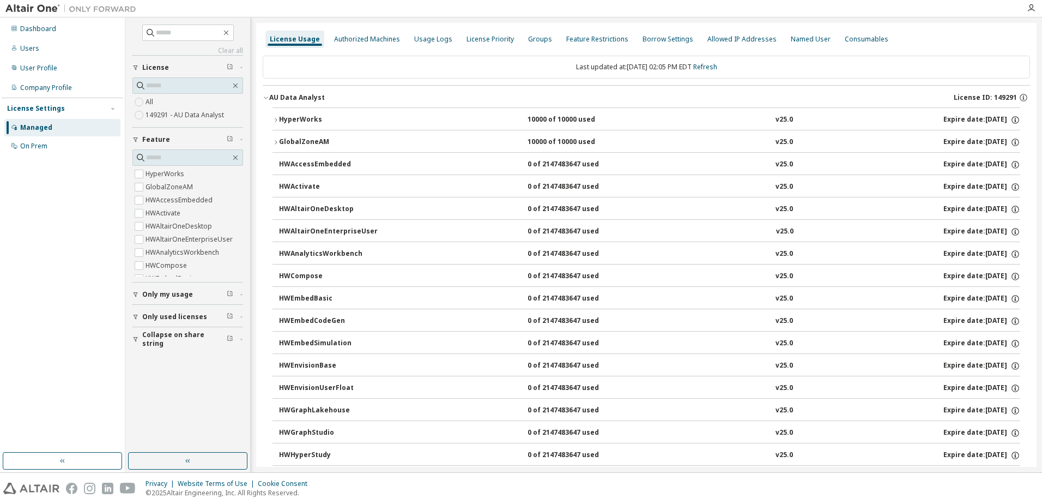
click at [277, 143] on icon "button" at bounding box center [275, 142] width 7 height 7
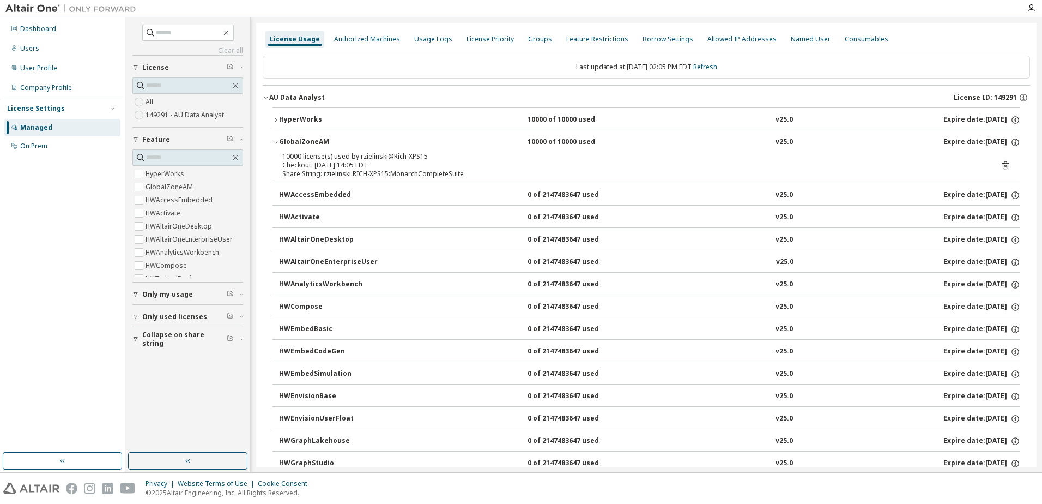
click at [1002, 163] on icon at bounding box center [1005, 165] width 7 height 8
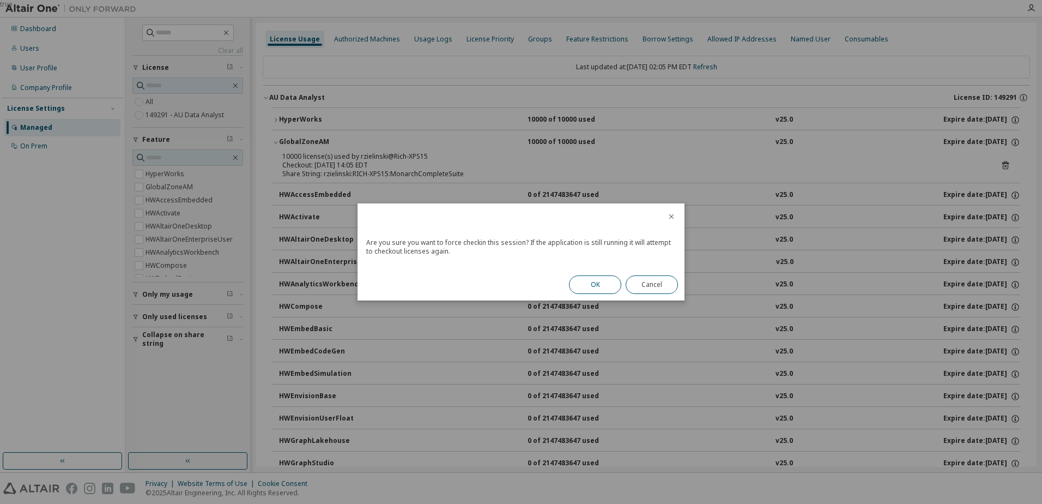
click at [595, 283] on button "OK" at bounding box center [595, 284] width 52 height 19
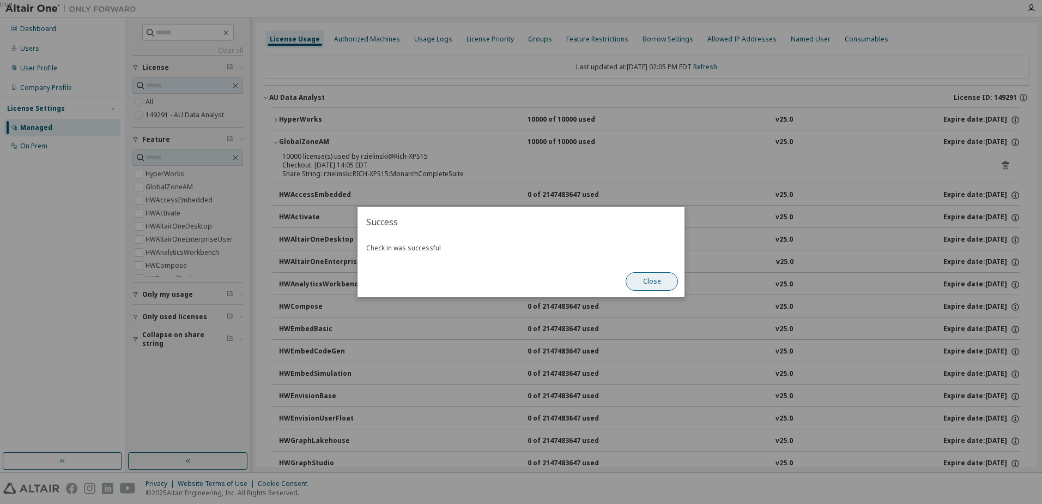
click at [639, 280] on button "Close" at bounding box center [652, 281] width 52 height 19
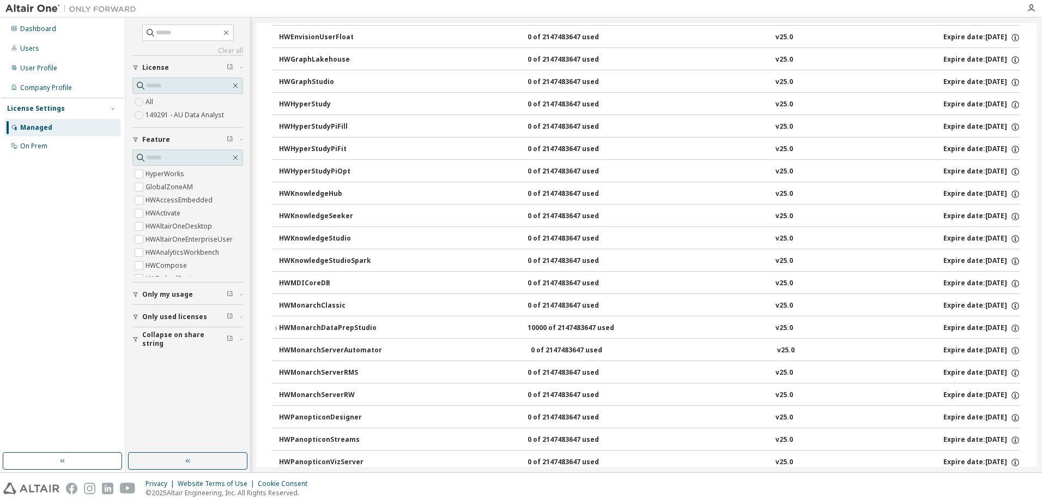
scroll to position [327, 0]
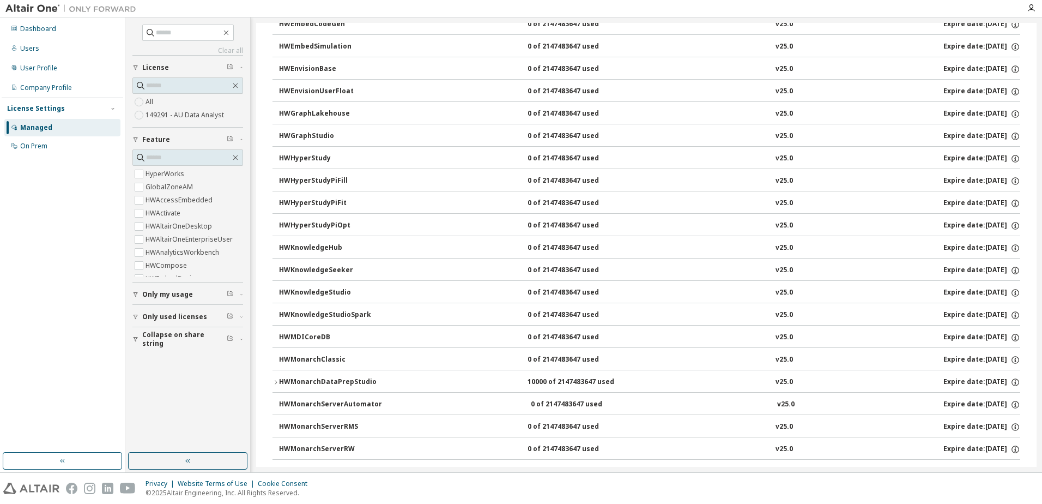
click at [276, 381] on icon "button" at bounding box center [276, 382] width 2 height 4
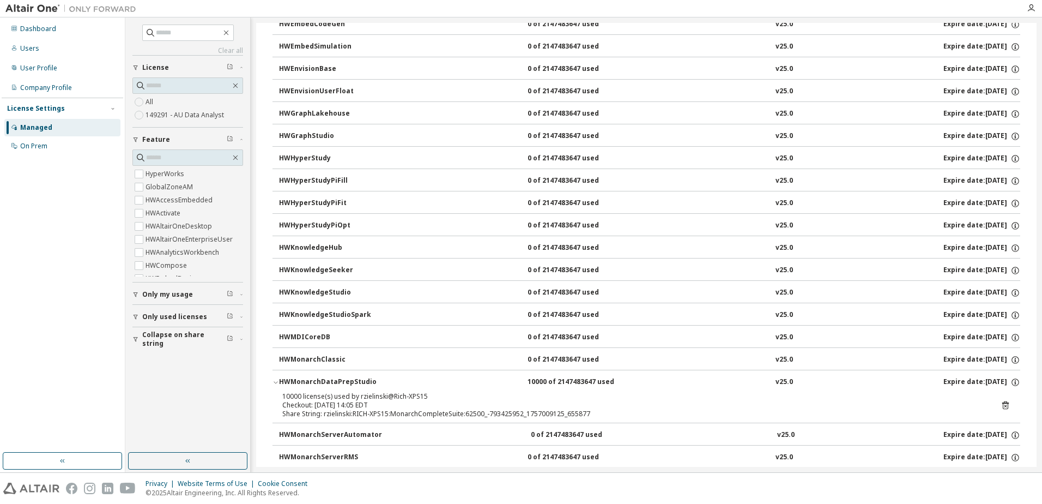
click at [1002, 403] on icon at bounding box center [1005, 405] width 7 height 8
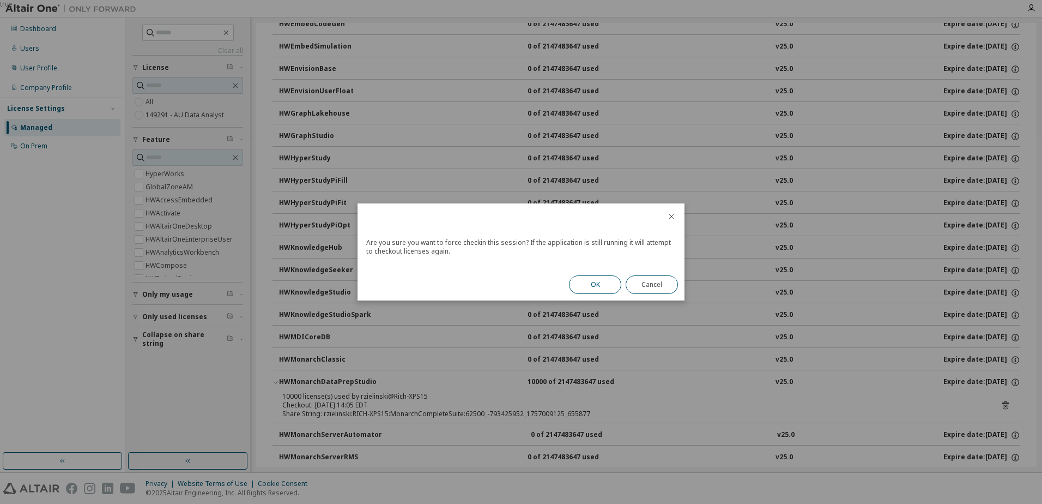
click at [586, 283] on button "OK" at bounding box center [595, 284] width 52 height 19
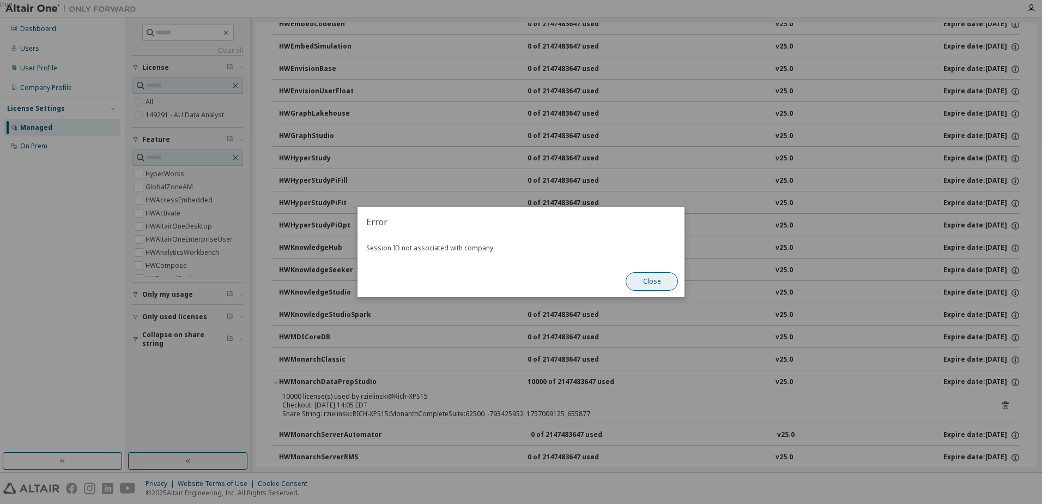
click at [642, 280] on button "Close" at bounding box center [652, 281] width 52 height 19
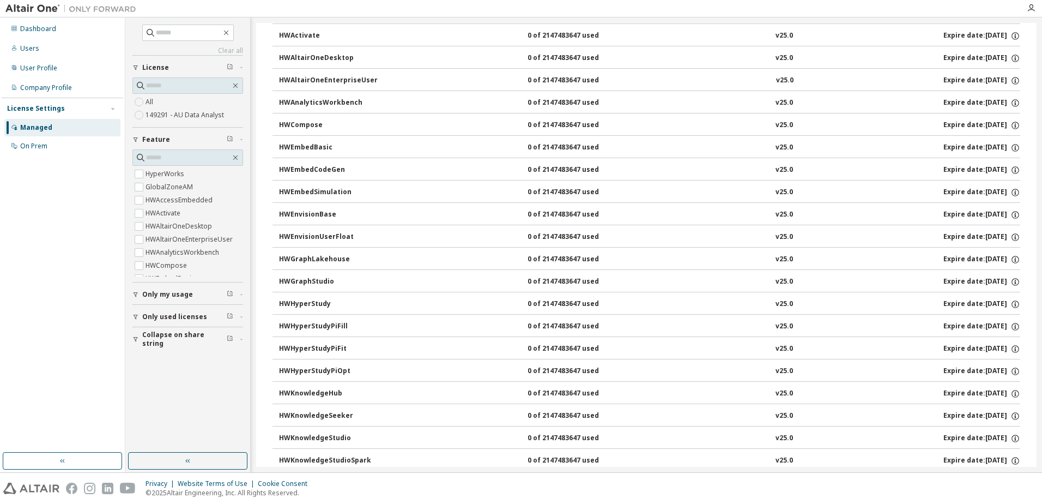
scroll to position [0, 0]
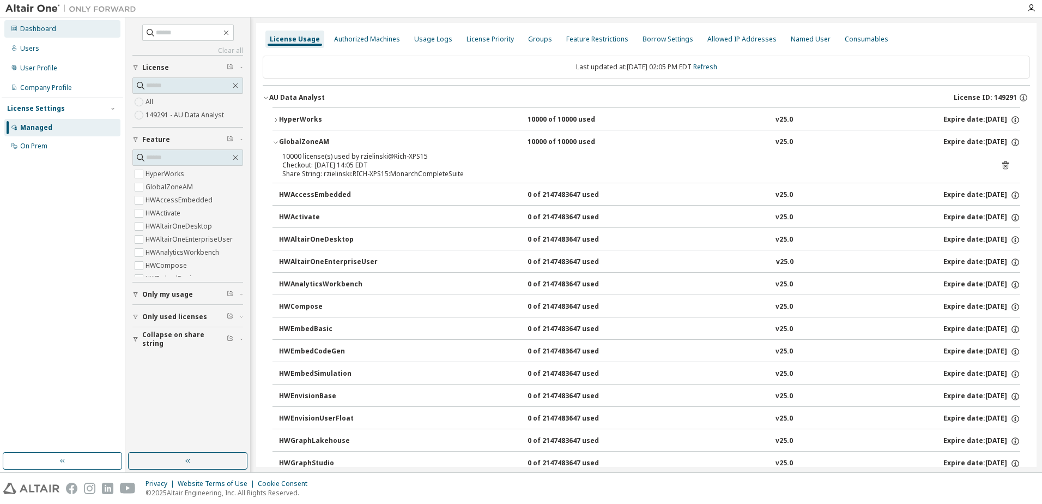
click at [50, 29] on div "Dashboard" at bounding box center [38, 29] width 36 height 9
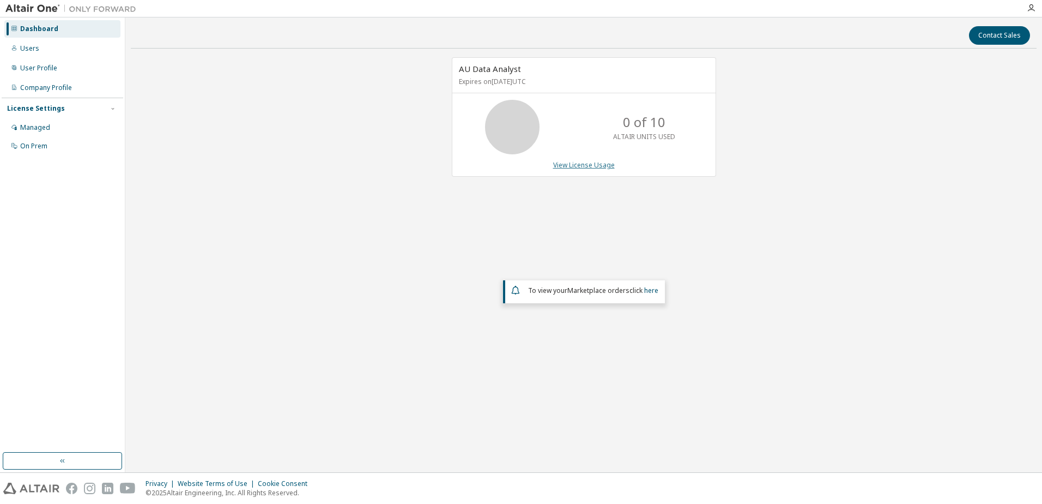
click at [589, 166] on link "View License Usage" at bounding box center [584, 164] width 62 height 9
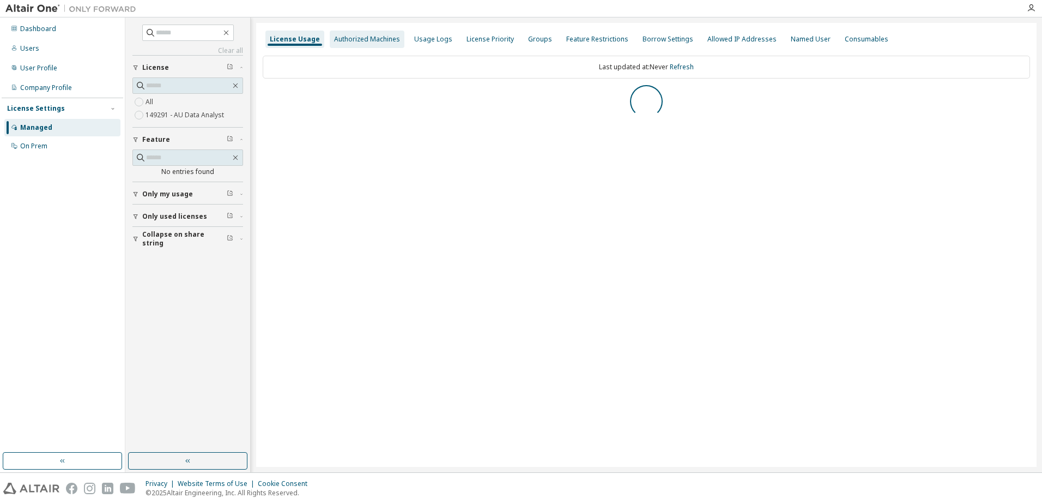
click at [374, 33] on div "Authorized Machines" at bounding box center [367, 39] width 75 height 17
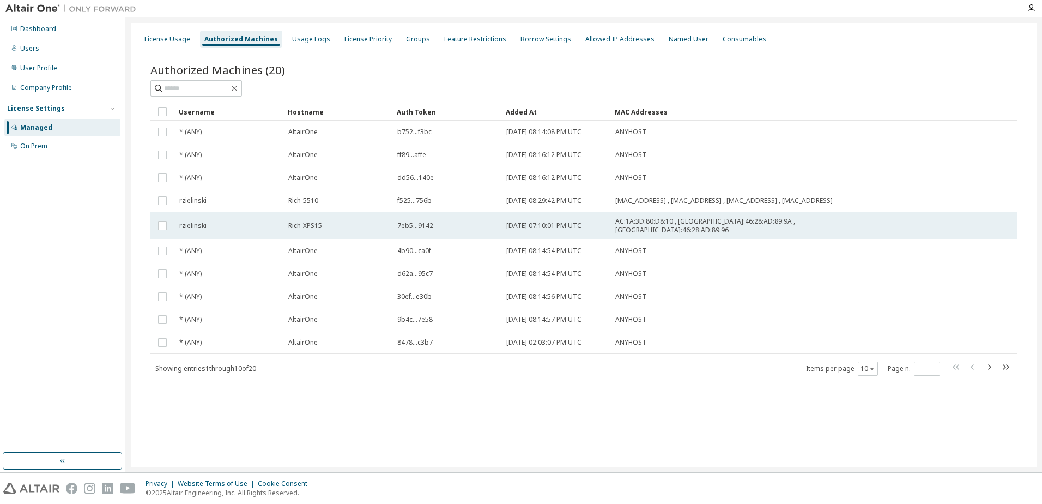
click at [273, 221] on div "rzielinski" at bounding box center [228, 225] width 99 height 9
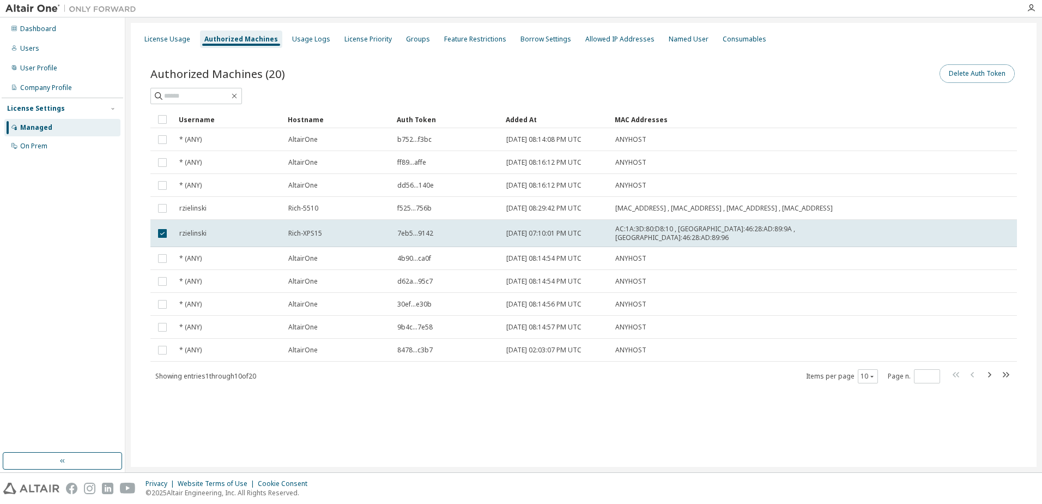
click at [970, 71] on button "Delete Auth Token" at bounding box center [976, 73] width 75 height 19
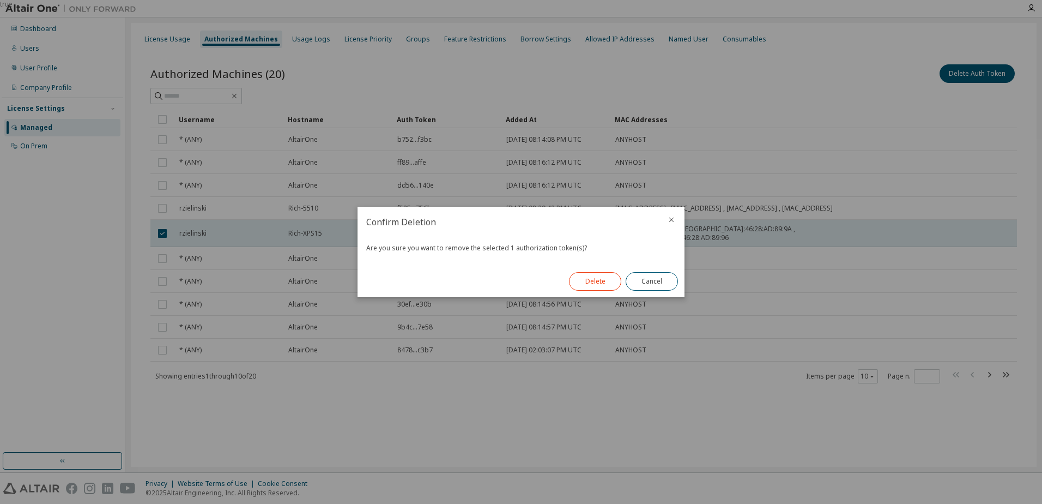
click at [586, 282] on button "Delete" at bounding box center [595, 281] width 52 height 19
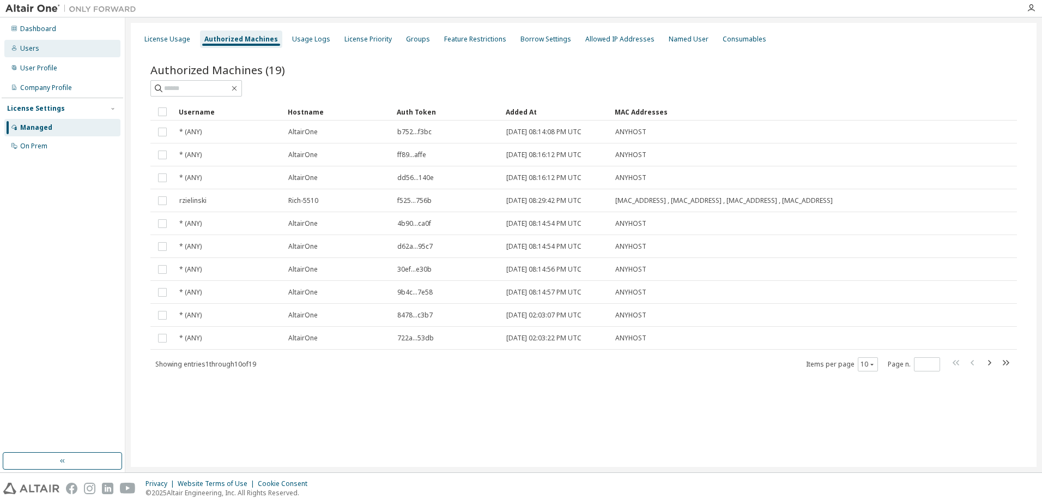
click at [39, 48] on div "Users" at bounding box center [62, 48] width 116 height 17
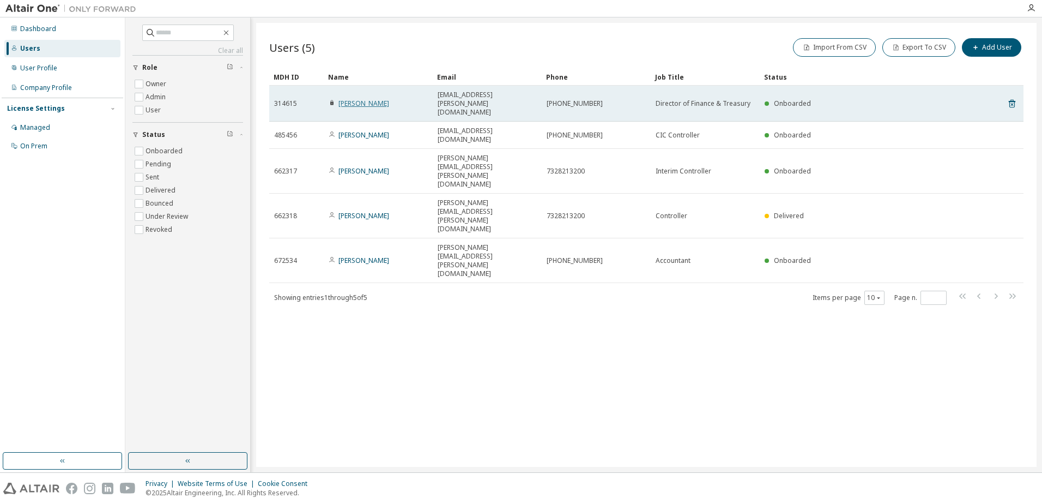
click at [358, 99] on link "Rich Zielinski" at bounding box center [363, 103] width 51 height 9
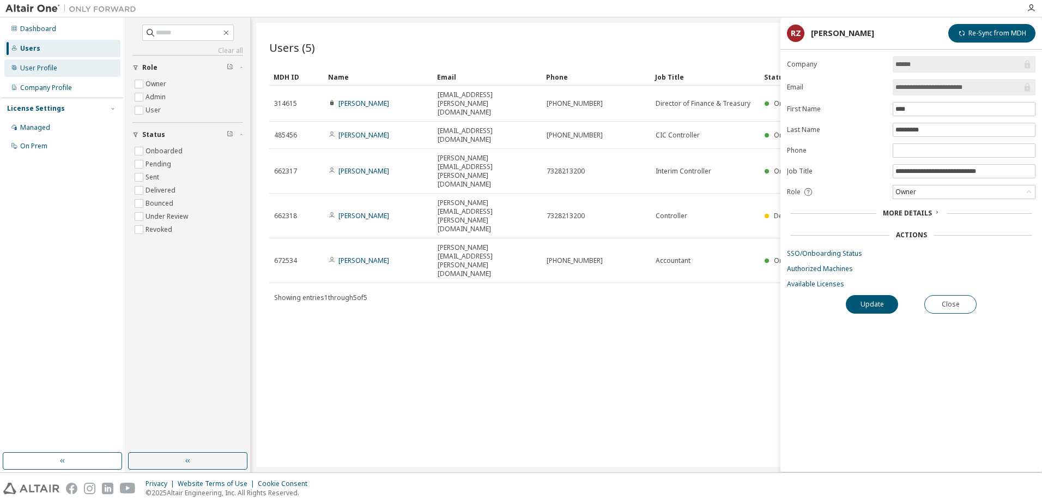
click at [43, 65] on div "User Profile" at bounding box center [38, 68] width 37 height 9
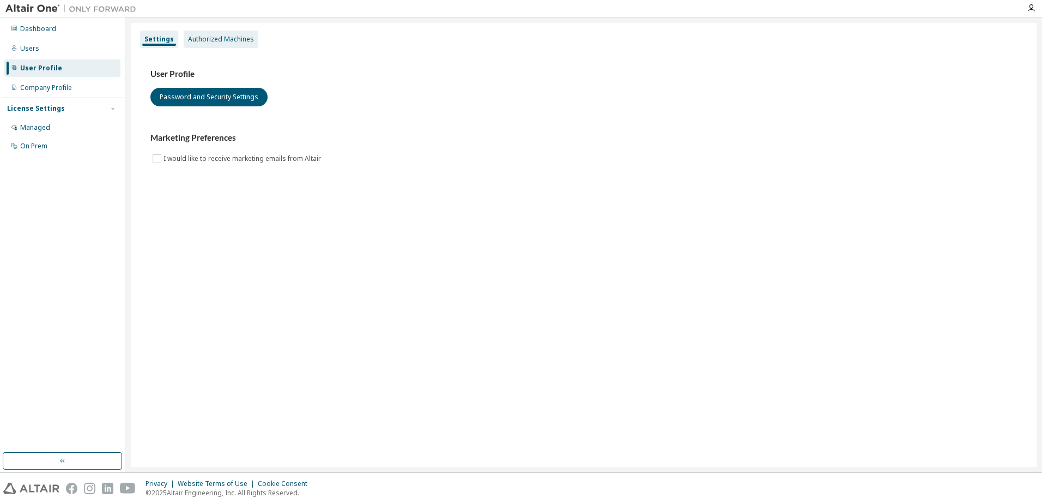
click at [214, 41] on div "Authorized Machines" at bounding box center [221, 39] width 66 height 9
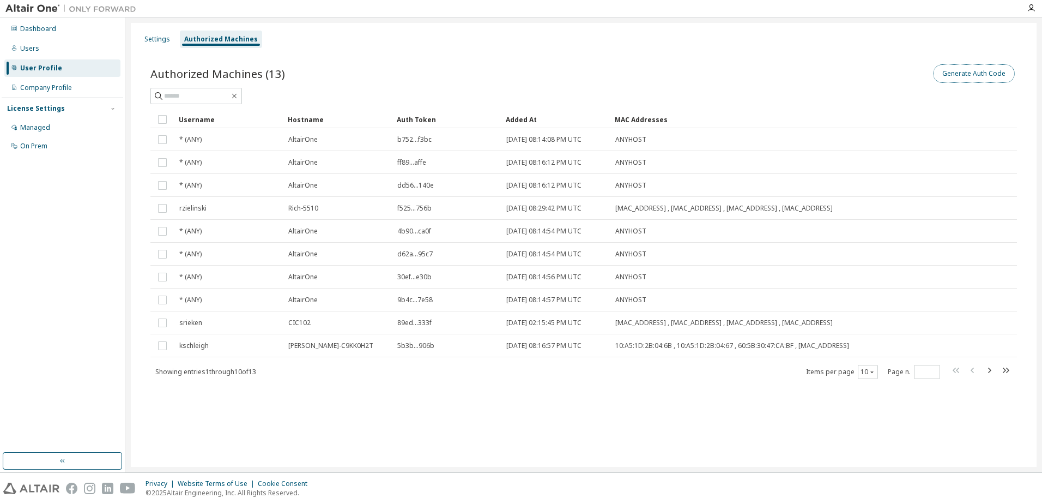
click at [965, 75] on button "Generate Auth Code" at bounding box center [974, 73] width 82 height 19
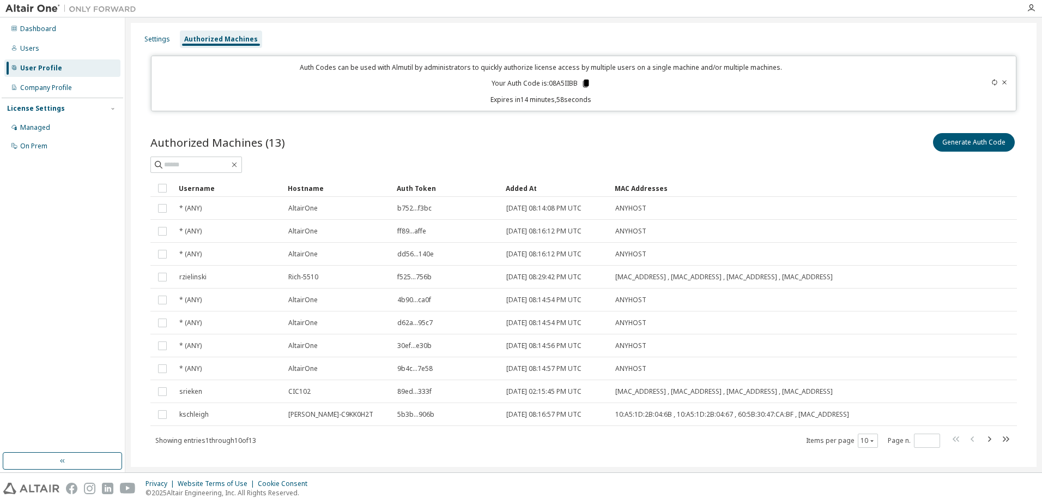
click at [583, 83] on icon at bounding box center [586, 84] width 6 height 8
click at [799, 141] on div "Generate Auth Code" at bounding box center [800, 142] width 433 height 23
click at [43, 26] on div "Dashboard" at bounding box center [38, 29] width 36 height 9
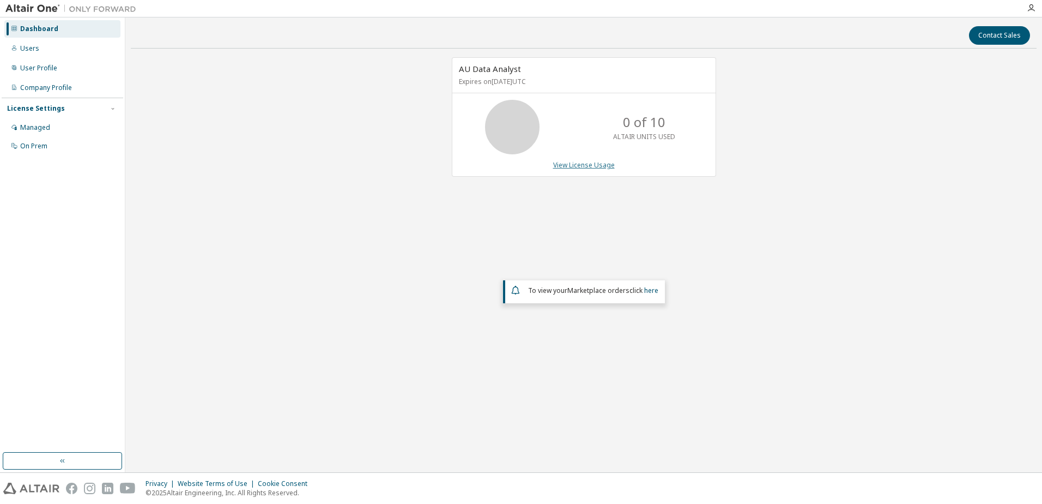
click at [578, 162] on link "View License Usage" at bounding box center [584, 164] width 62 height 9
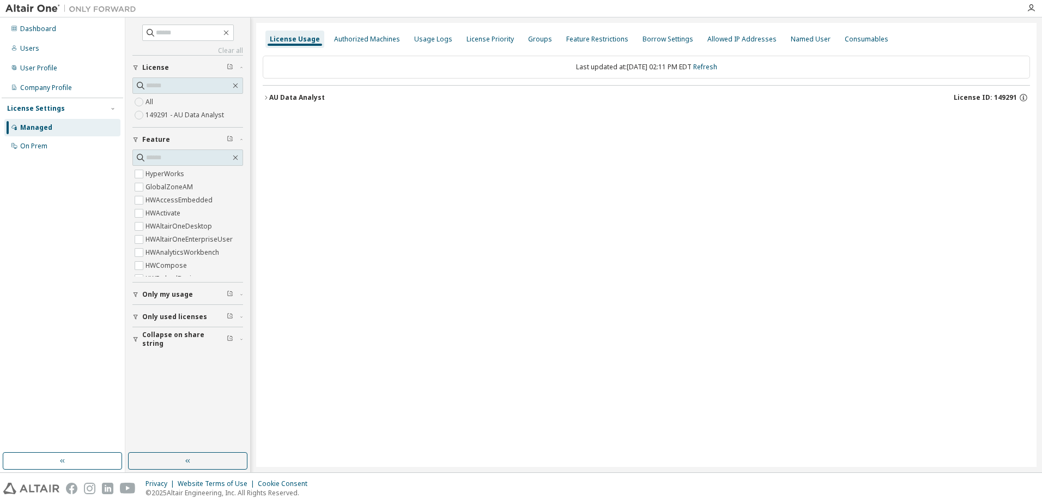
click at [312, 101] on div "AU Data Analyst" at bounding box center [297, 97] width 56 height 9
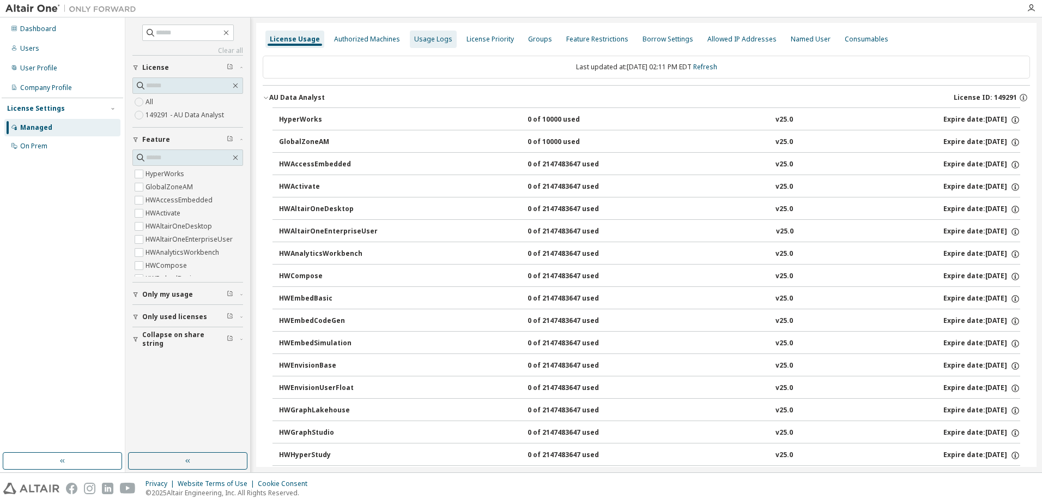
click at [431, 37] on div "Usage Logs" at bounding box center [433, 39] width 38 height 9
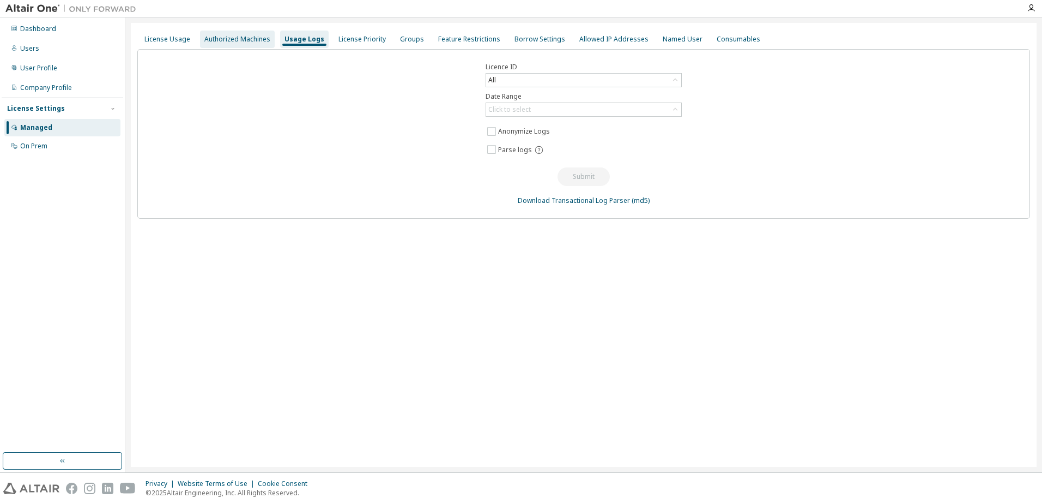
click at [215, 42] on div "Authorized Machines" at bounding box center [237, 39] width 66 height 9
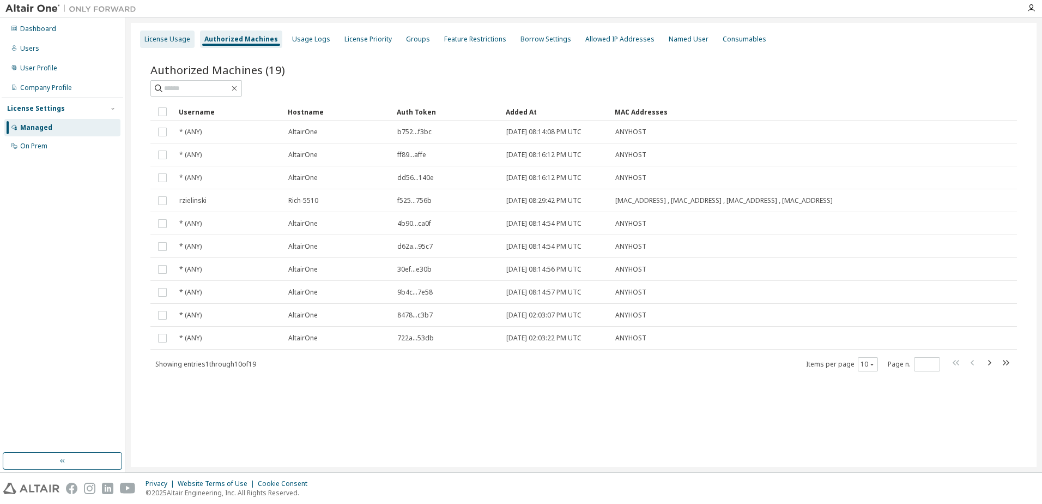
click at [177, 41] on div "License Usage" at bounding box center [167, 39] width 46 height 9
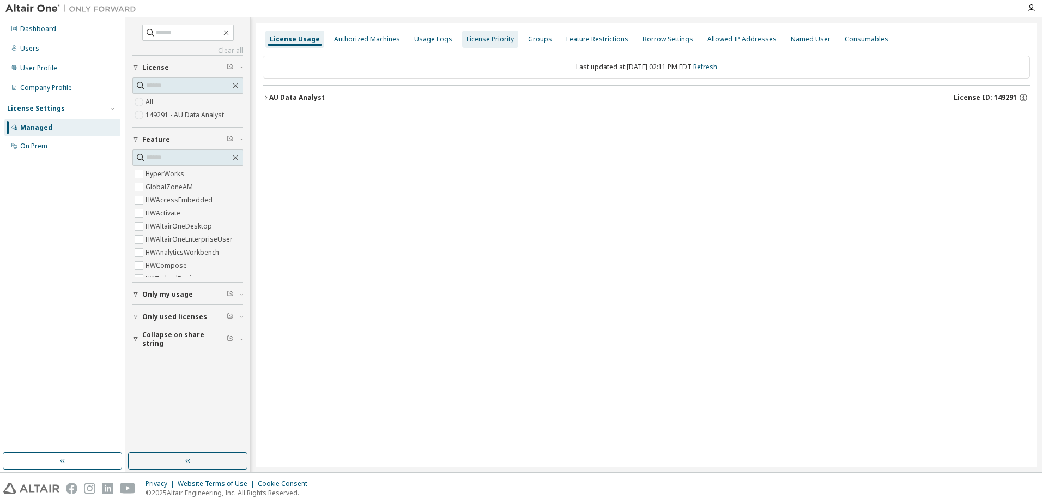
click at [480, 39] on div "License Priority" at bounding box center [489, 39] width 47 height 9
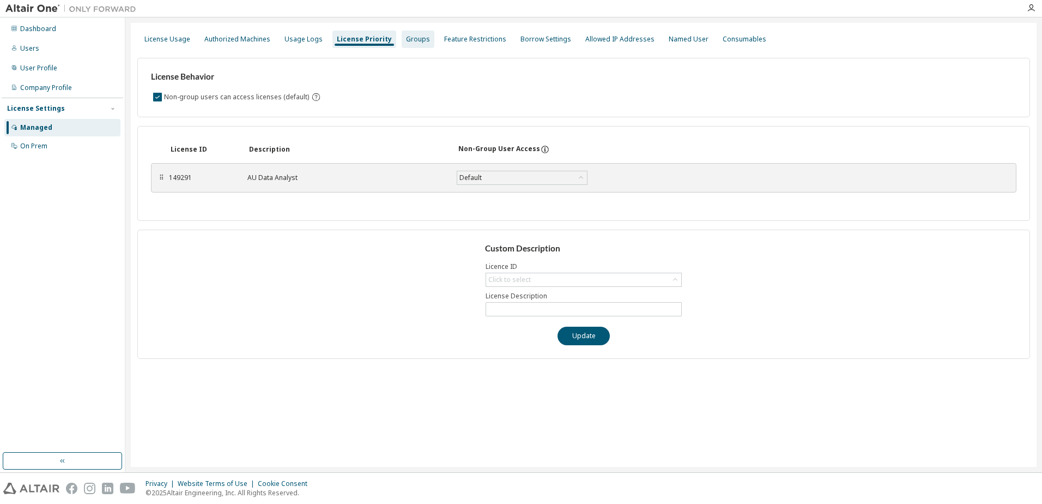
click at [418, 39] on div "Groups" at bounding box center [418, 39] width 33 height 17
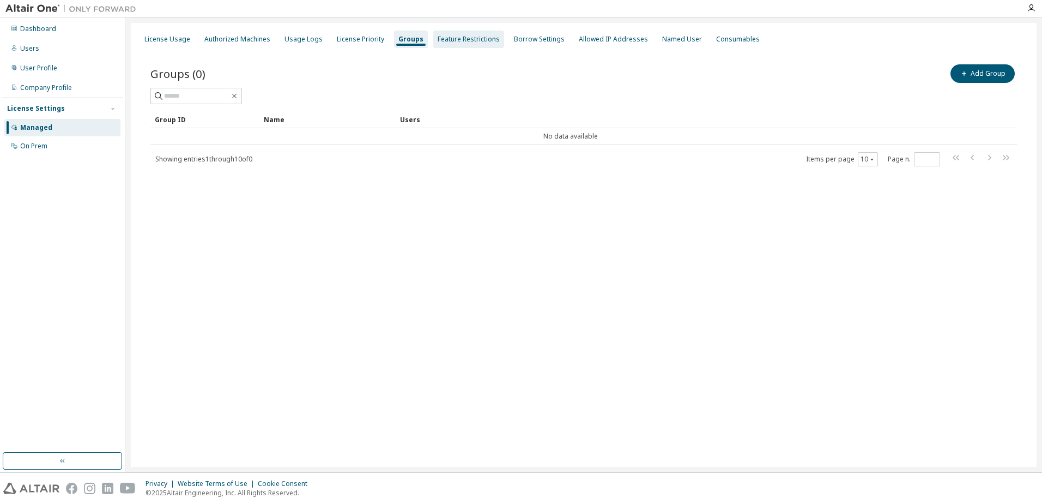
click at [465, 38] on div "Feature Restrictions" at bounding box center [469, 39] width 62 height 9
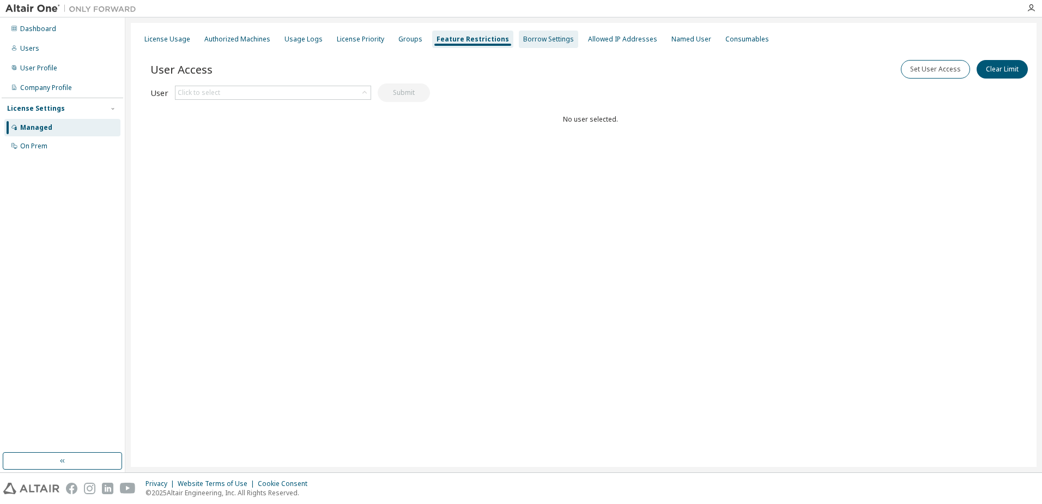
click at [547, 38] on div "Borrow Settings" at bounding box center [548, 39] width 51 height 9
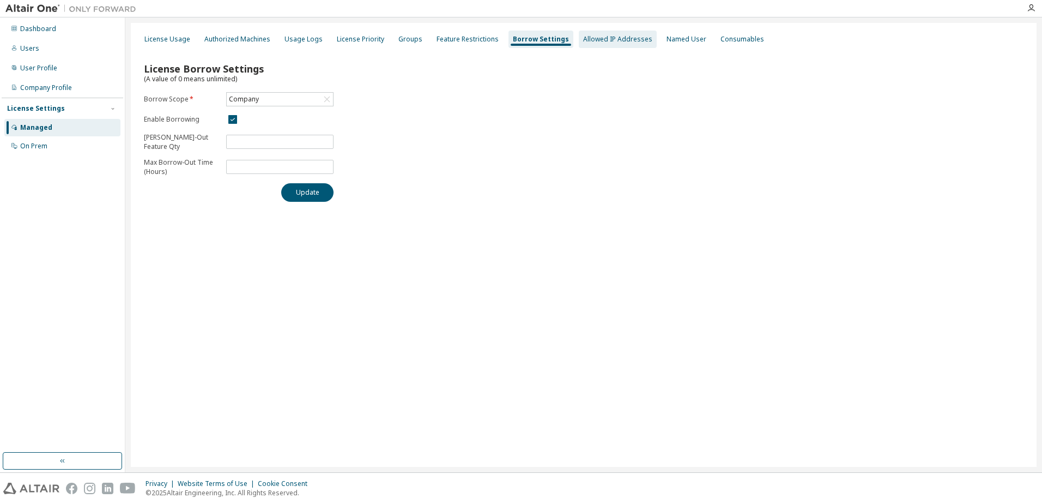
click at [598, 38] on div "Allowed IP Addresses" at bounding box center [617, 39] width 69 height 9
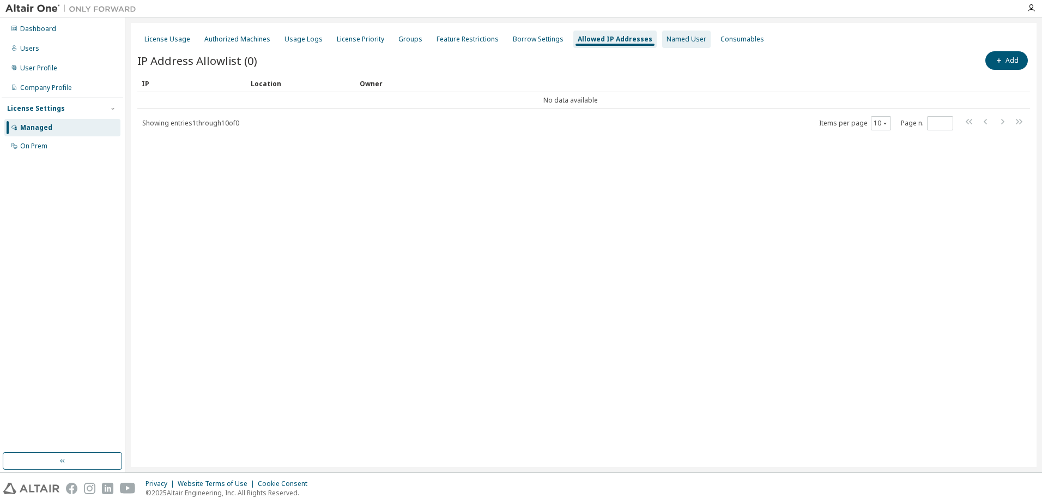
click at [666, 39] on div "Named User" at bounding box center [686, 39] width 40 height 9
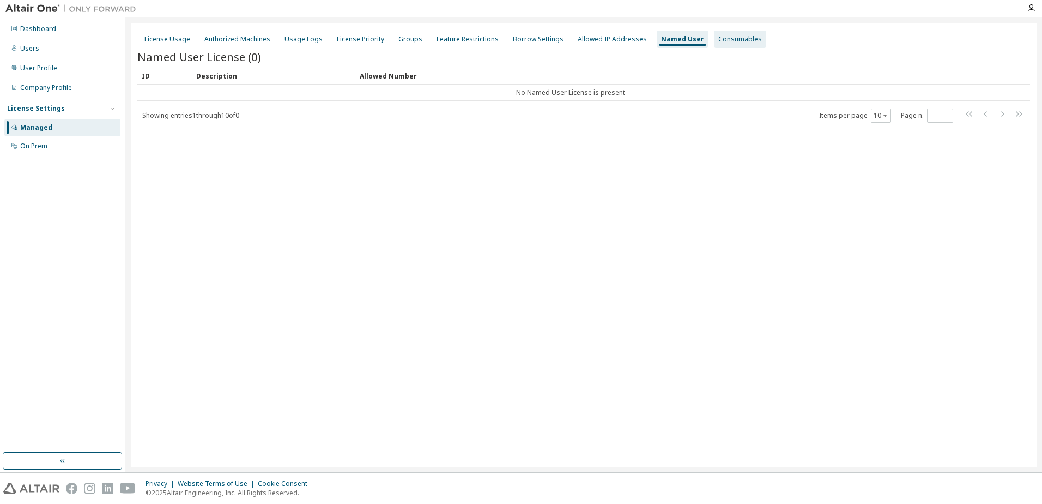
click at [718, 37] on div "Consumables" at bounding box center [740, 39] width 44 height 9
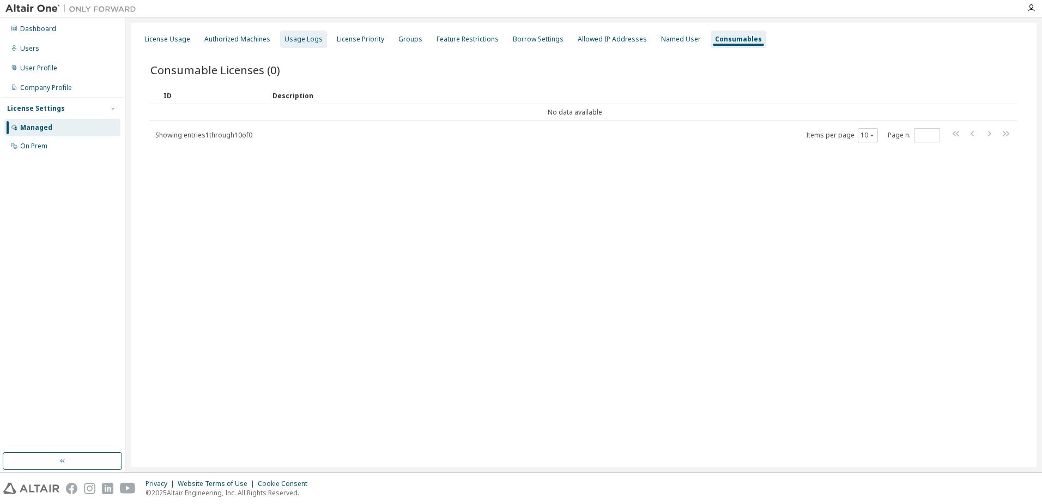
click at [305, 41] on div "Usage Logs" at bounding box center [303, 39] width 38 height 9
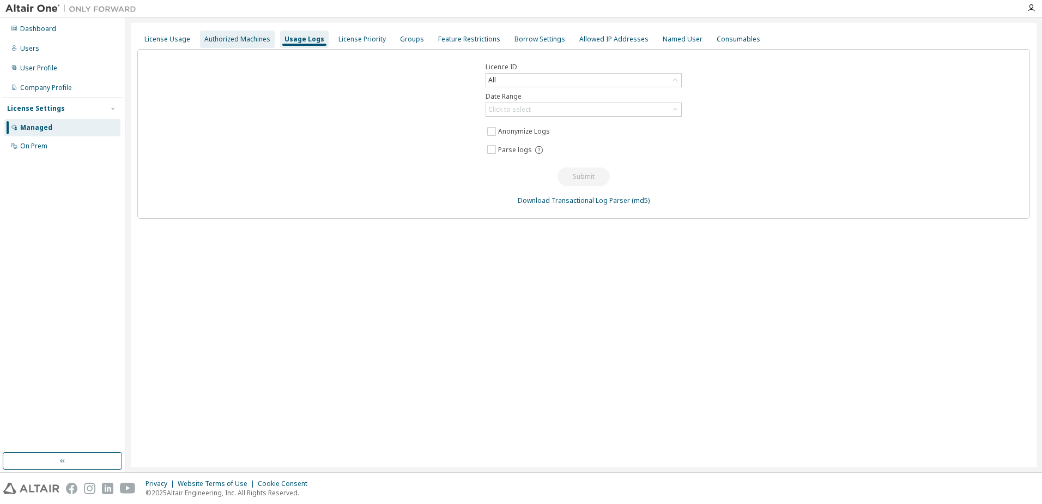
click at [256, 38] on div "Authorized Machines" at bounding box center [237, 39] width 66 height 9
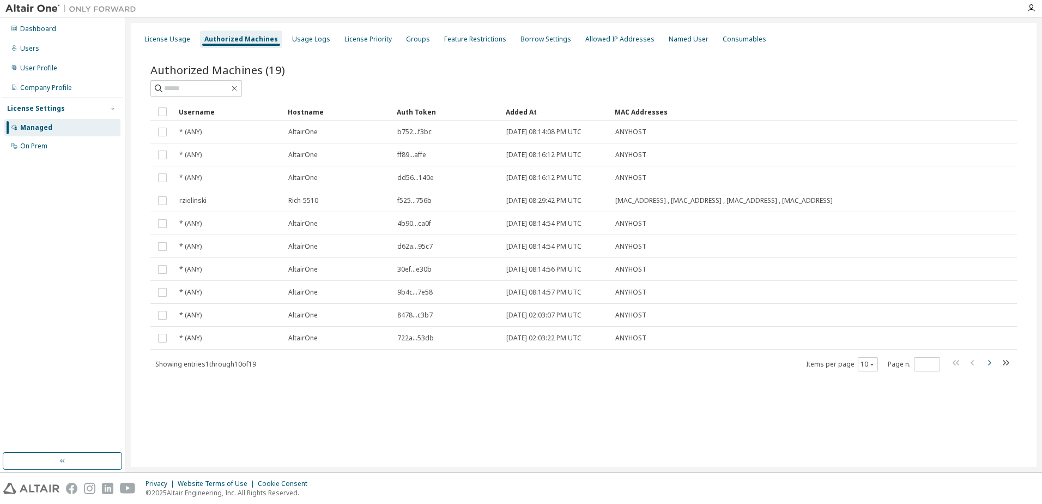
click at [990, 363] on icon "button" at bounding box center [989, 362] width 3 height 5
type input "*"
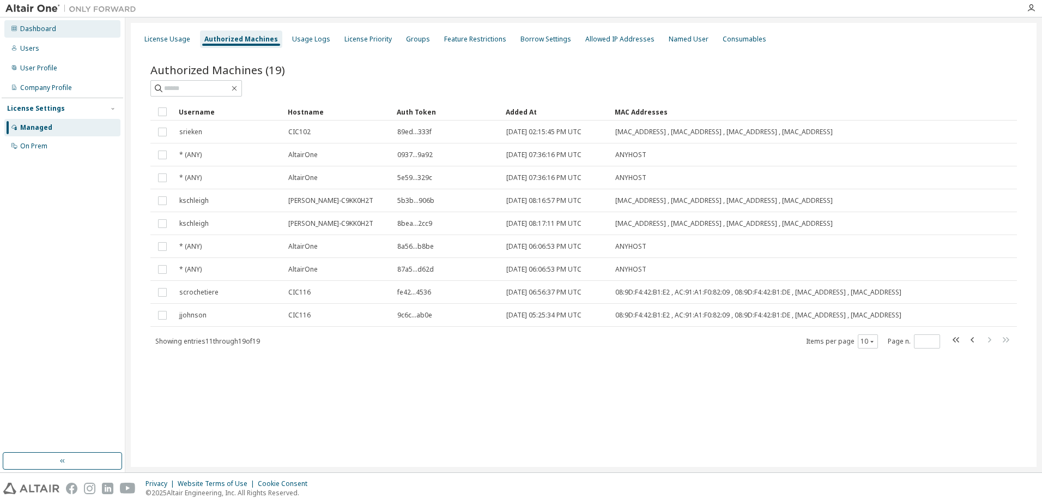
click at [48, 29] on div "Dashboard" at bounding box center [38, 29] width 36 height 9
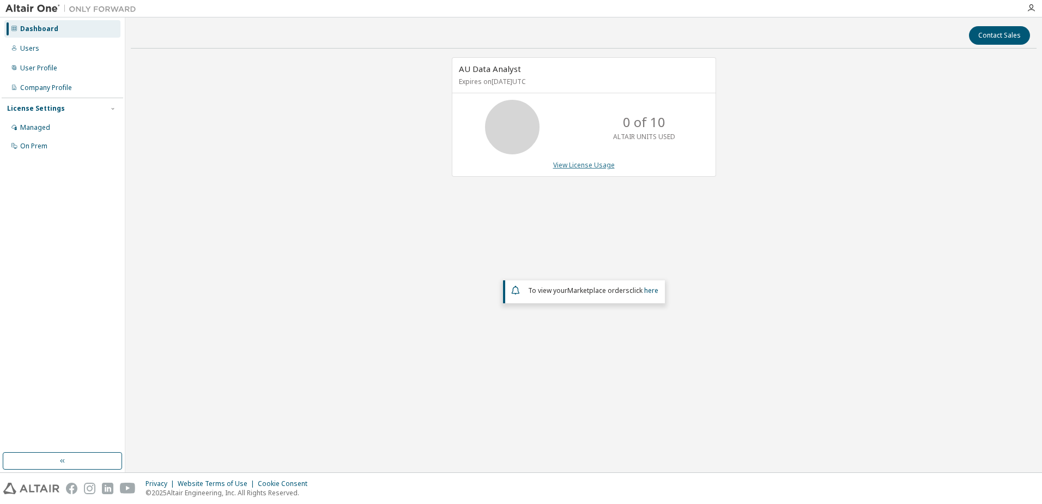
click at [587, 162] on link "View License Usage" at bounding box center [584, 164] width 62 height 9
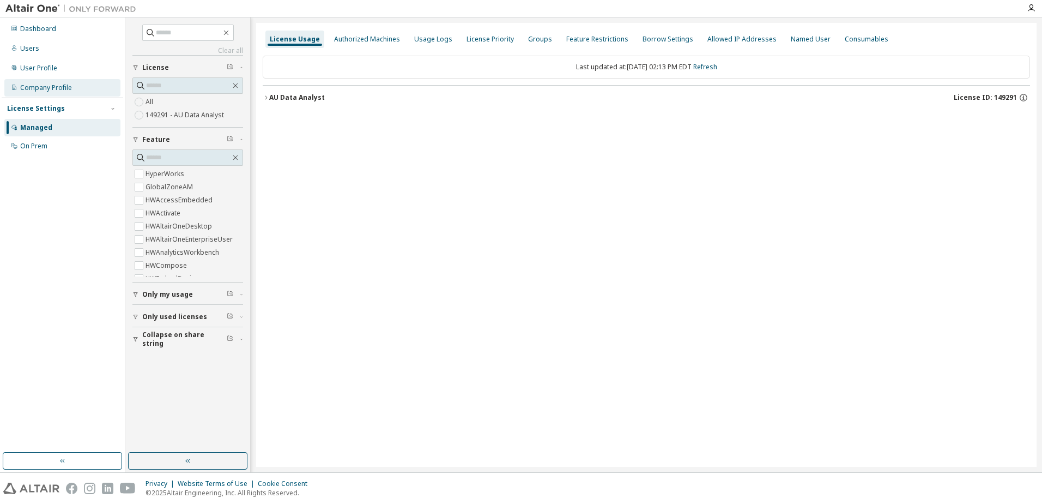
click at [51, 86] on div "Company Profile" at bounding box center [46, 87] width 52 height 9
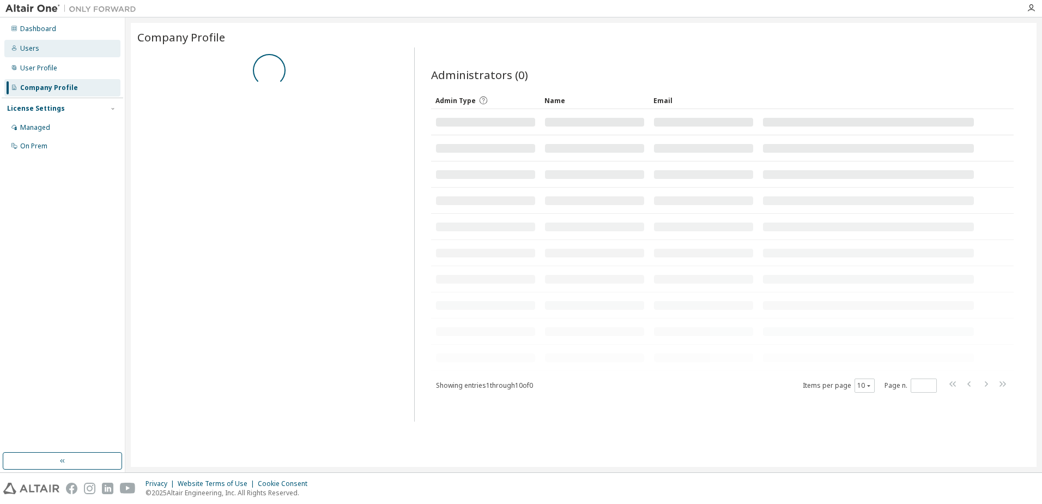
click at [35, 51] on div "Users" at bounding box center [29, 48] width 19 height 9
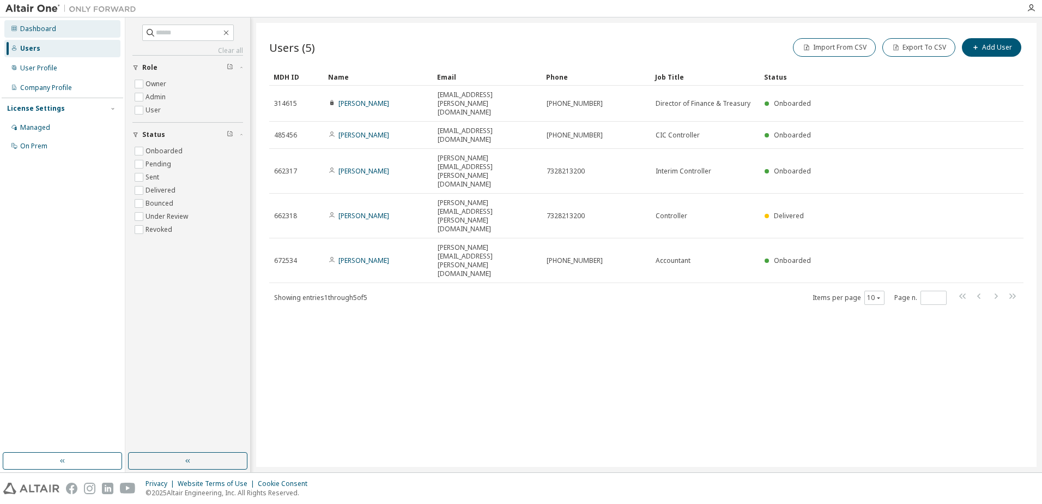
click at [33, 31] on div "Dashboard" at bounding box center [38, 29] width 36 height 9
